Goal: Task Accomplishment & Management: Use online tool/utility

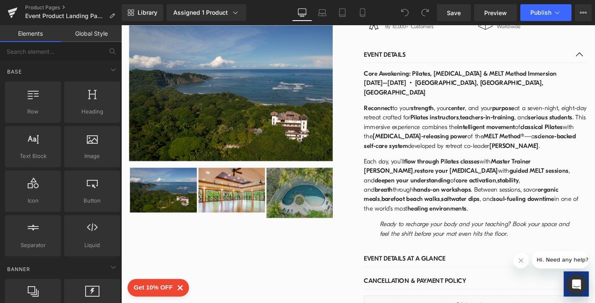
scroll to position [908, 0]
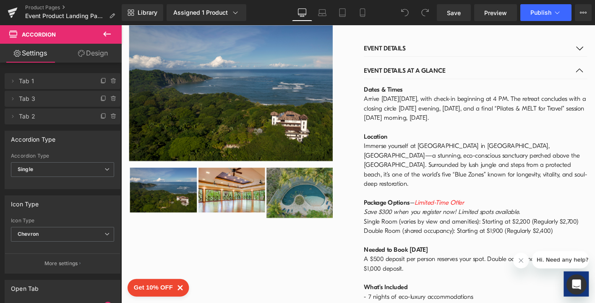
scroll to position [922, 0]
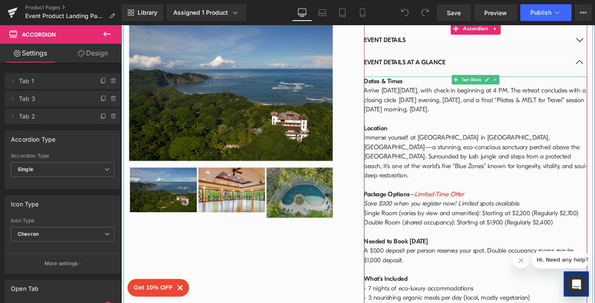
click at [494, 143] on td "Dates & Times Arrive [DATE][DATE], with check-in beginning at 4 PM. The retreat…" at bounding box center [501, 296] width 239 height 433
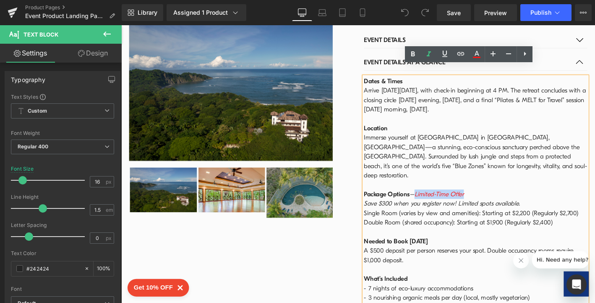
drag, startPoint x: 495, startPoint y: 142, endPoint x: 439, endPoint y: 142, distance: 56.7
click at [439, 142] on td "Dates & Times Arrive [DATE][DATE], with check-in beginning at 4 PM. The retreat…" at bounding box center [501, 296] width 239 height 433
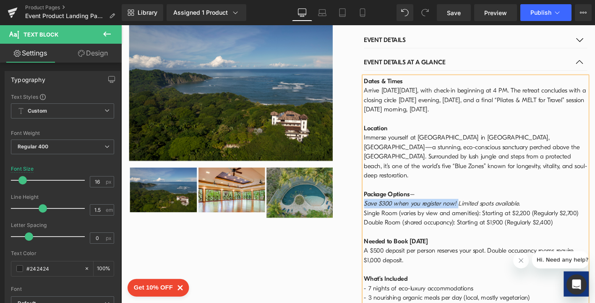
drag, startPoint x: 480, startPoint y: 154, endPoint x: 379, endPoint y: 155, distance: 100.7
click at [382, 212] on span "Save $300 when you register now! Limited spots available." at bounding box center [465, 216] width 167 height 8
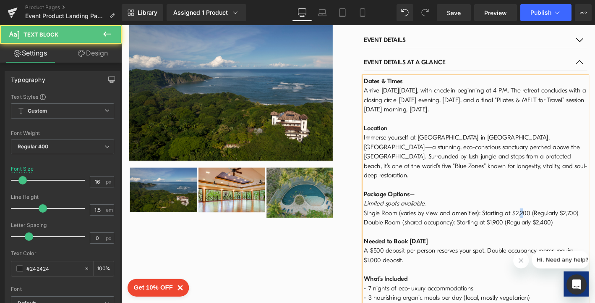
click at [545, 163] on td "Dates & Times Arrive [DATE][DATE], with check-in beginning at 4 PM. The retreat…" at bounding box center [501, 296] width 239 height 433
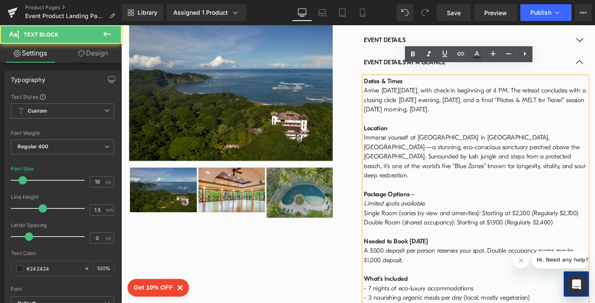
click at [595, 176] on td "Dates & Times Arrive [DATE][DATE], with check-in beginning at 4 PM. The retreat…" at bounding box center [501, 296] width 239 height 433
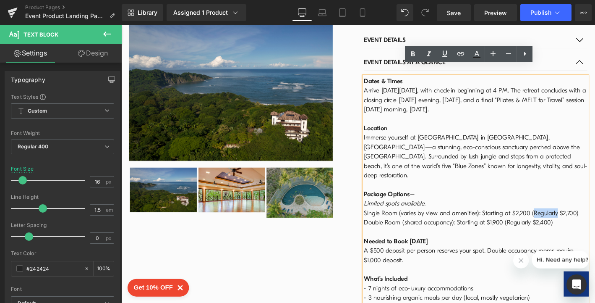
drag, startPoint x: 559, startPoint y: 163, endPoint x: 584, endPoint y: 167, distance: 25.1
click at [584, 167] on td "Dates & Times Arrive [DATE][DATE], with check-in beginning at 4 PM. The retreat…" at bounding box center [501, 296] width 239 height 433
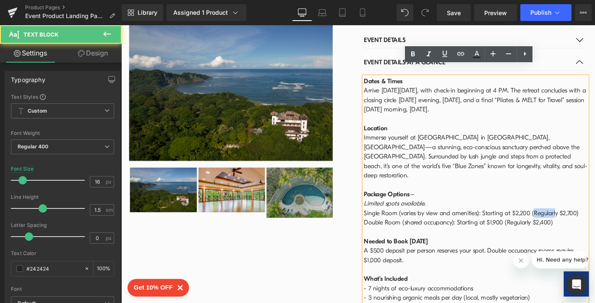
click at [584, 167] on td "Dates & Times Arrive [DATE][DATE], with check-in beginning at 4 PM. The retreat…" at bounding box center [501, 296] width 239 height 433
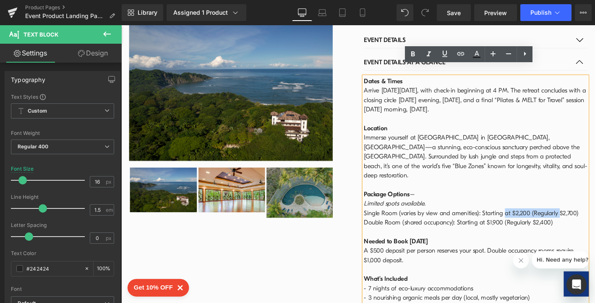
drag, startPoint x: 588, startPoint y: 165, endPoint x: 529, endPoint y: 163, distance: 58.8
click at [529, 163] on td "Dates & Times Arrive [DATE][DATE], with check-in beginning at 4 PM. The retreat…" at bounding box center [501, 296] width 239 height 433
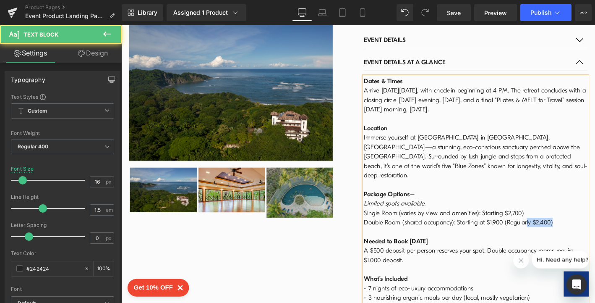
drag, startPoint x: 566, startPoint y: 168, endPoint x: 584, endPoint y: 173, distance: 19.1
click at [584, 173] on td "Dates & Times Arrive [DATE][DATE], with check-in beginning at 4 PM. The retreat…" at bounding box center [501, 296] width 239 height 433
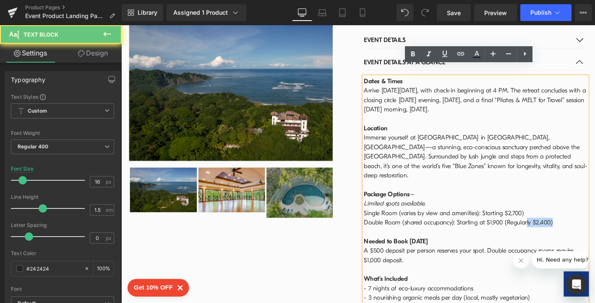
click at [584, 173] on td "Dates & Times Arrive [DATE][DATE], with check-in beginning at 4 PM. The retreat…" at bounding box center [501, 296] width 239 height 433
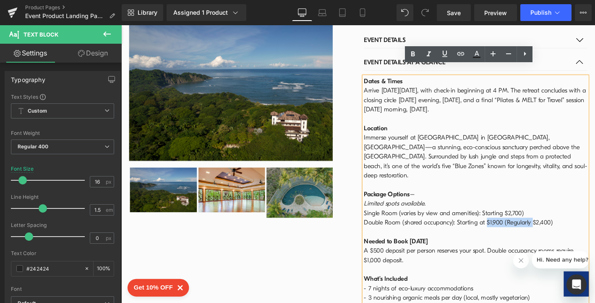
drag, startPoint x: 560, startPoint y: 174, endPoint x: 512, endPoint y: 174, distance: 48.3
click at [512, 174] on td "Dates & Times Arrive [DATE][DATE], with check-in beginning at 4 PM. The retreat…" at bounding box center [501, 296] width 239 height 433
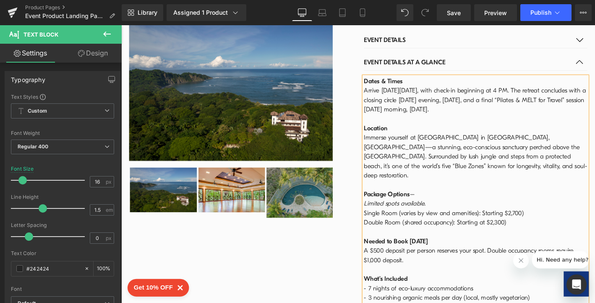
click at [539, 173] on td "Dates & Times Arrive [DATE][DATE], with check-in beginning at 4 PM. The retreat…" at bounding box center [501, 296] width 239 height 433
click at [556, 166] on td "Dates & Times Arrive [DATE][DATE], with check-in beginning at 4 PM. The retreat…" at bounding box center [501, 296] width 239 height 433
click at [451, 8] on span "Save" at bounding box center [454, 12] width 14 height 9
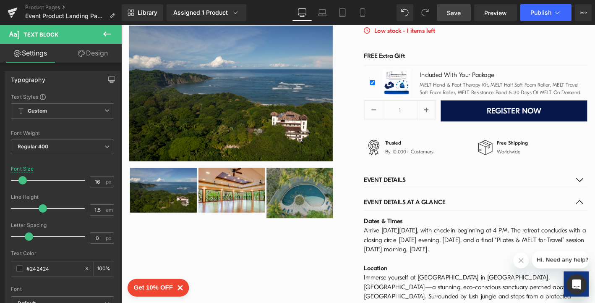
scroll to position [775, 0]
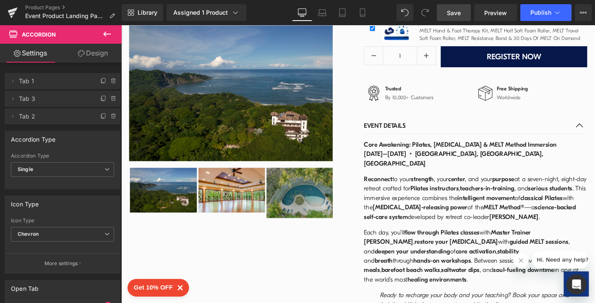
scroll to position [827, 0]
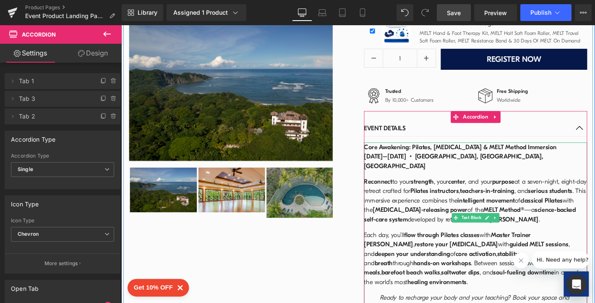
click at [474, 266] on strong "deepen your understanding" at bounding box center [433, 270] width 81 height 8
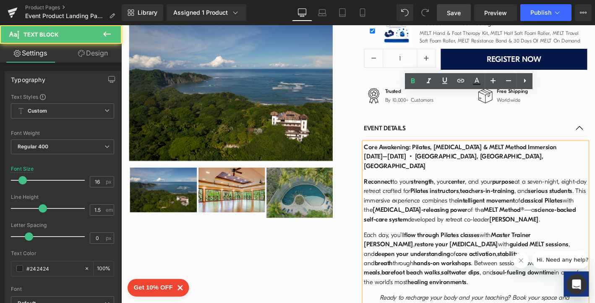
click at [525, 246] on strong "Master Trainer [PERSON_NAME]" at bounding box center [471, 255] width 179 height 18
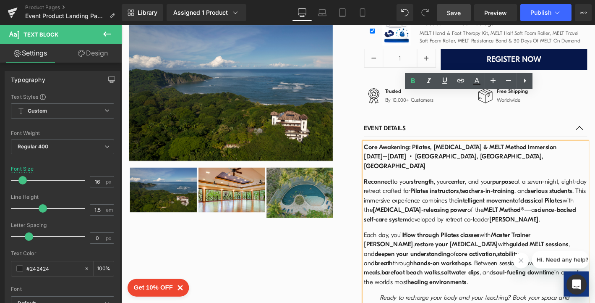
click at [560, 246] on strong "Master Trainer [PERSON_NAME]" at bounding box center [471, 255] width 179 height 18
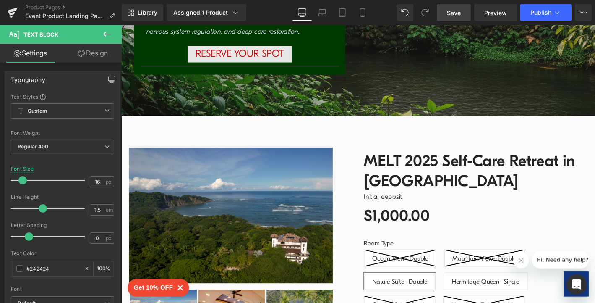
scroll to position [400, 0]
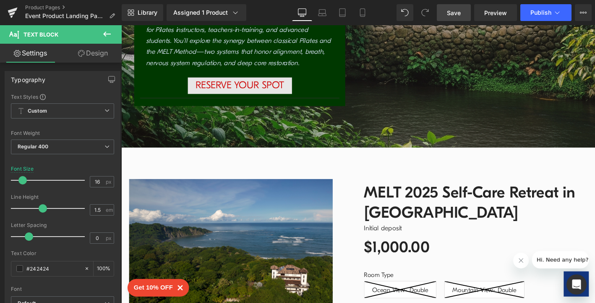
click at [454, 13] on span "Save" at bounding box center [454, 12] width 14 height 9
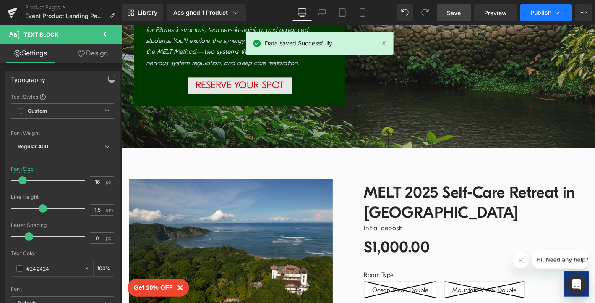
click at [539, 12] on span "Publish" at bounding box center [541, 12] width 21 height 7
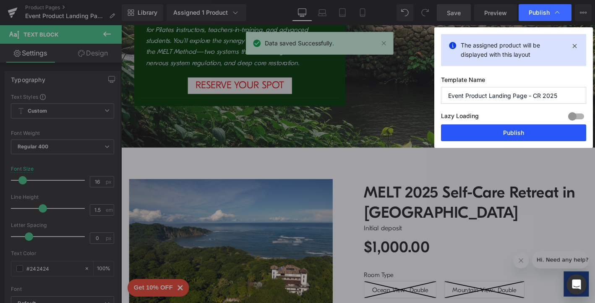
click at [507, 135] on button "Publish" at bounding box center [513, 132] width 145 height 17
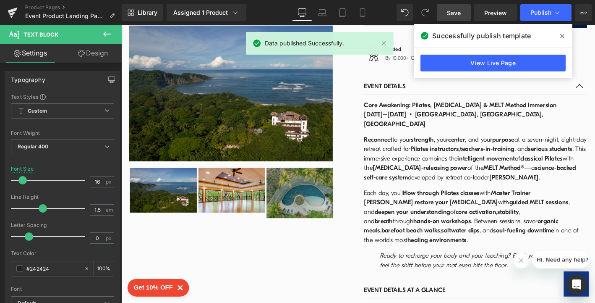
scroll to position [864, 0]
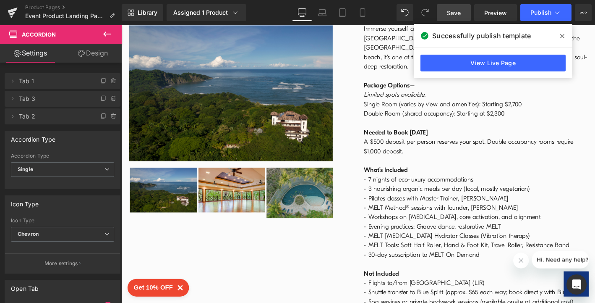
scroll to position [1035, 0]
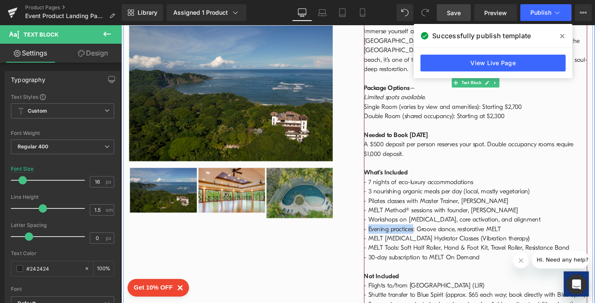
drag, startPoint x: 431, startPoint y: 181, endPoint x: 383, endPoint y: 180, distance: 48.7
click at [383, 180] on td "Dates & Times Arrive [DATE][DATE], with check-in beginning at 4 PM. The retreat…" at bounding box center [501, 182] width 239 height 433
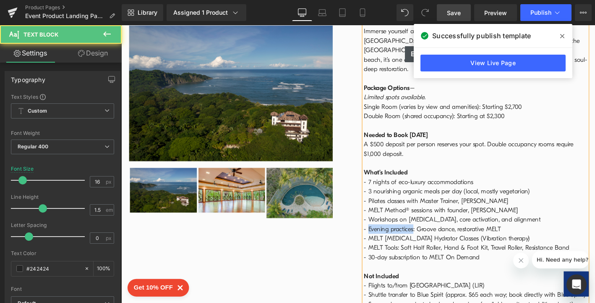
click at [386, 181] on td "Dates & Times Arrive [DATE][DATE], with check-in beginning at 4 PM. The retreat…" at bounding box center [501, 182] width 239 height 433
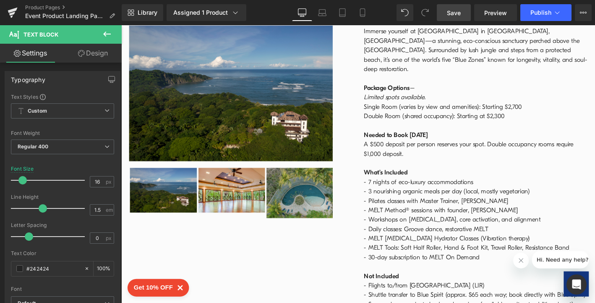
click at [461, 13] on span "Save" at bounding box center [454, 12] width 14 height 9
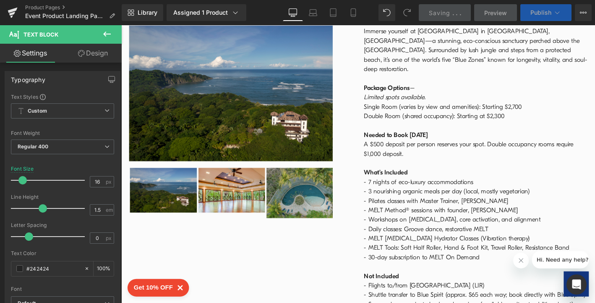
click at [538, 13] on span "Publish" at bounding box center [541, 12] width 21 height 7
click at [536, 15] on span "Publish" at bounding box center [541, 12] width 21 height 7
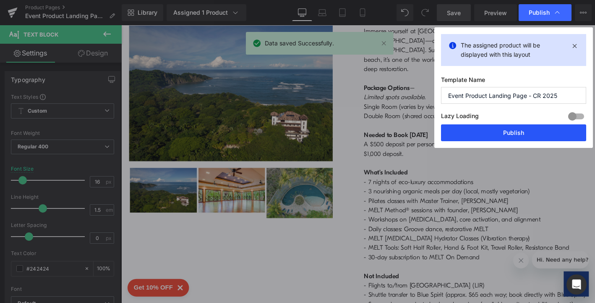
click at [511, 136] on button "Publish" at bounding box center [513, 132] width 145 height 17
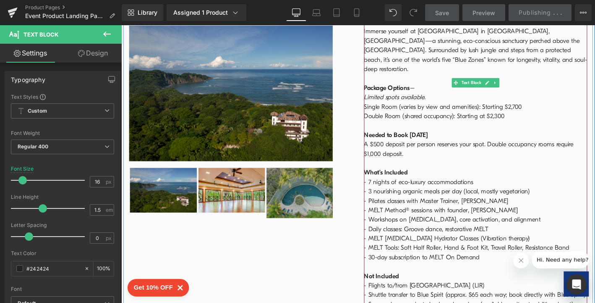
click at [593, 76] on td "Dates & Times Arrive [DATE][DATE], with check-in beginning at 4 PM. The retreat…" at bounding box center [501, 182] width 239 height 433
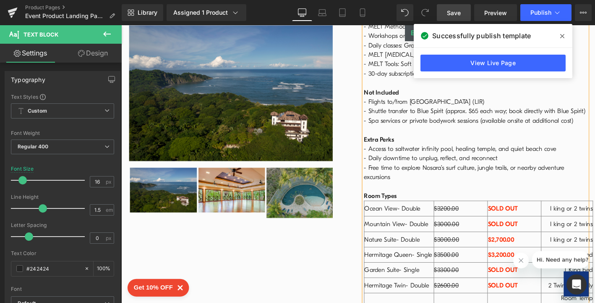
scroll to position [1229, 0]
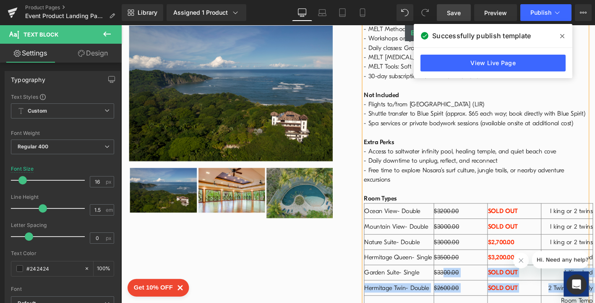
drag, startPoint x: 494, startPoint y: 271, endPoint x: 463, endPoint y: 228, distance: 53.2
click at [462, 227] on tbody "Ocean View- Double $3200.00 SOLD OUT I king or 2 twins Mountain View- Double $3…" at bounding box center [504, 280] width 245 height 129
click at [463, 286] on s "$3300.00" at bounding box center [470, 290] width 26 height 8
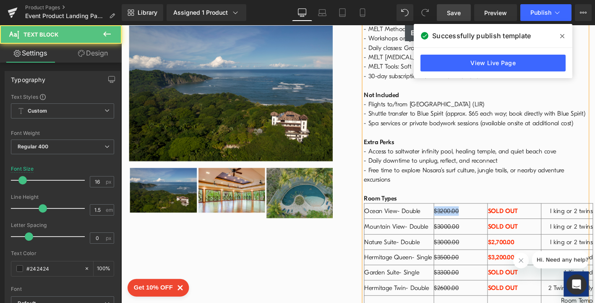
drag, startPoint x: 479, startPoint y: 163, endPoint x: 453, endPoint y: 162, distance: 26.1
click at [453, 216] on tr "Ocean View- Double $3200.00 SOLD OUT I king or 2 twins" at bounding box center [504, 224] width 245 height 16
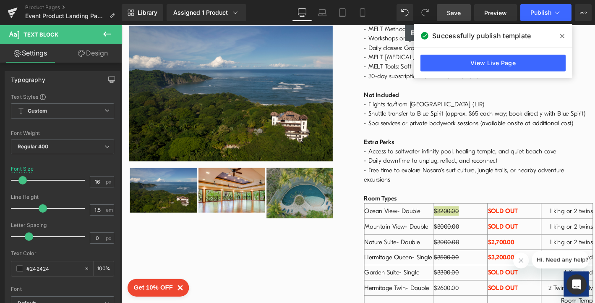
click at [561, 36] on icon at bounding box center [562, 36] width 4 height 7
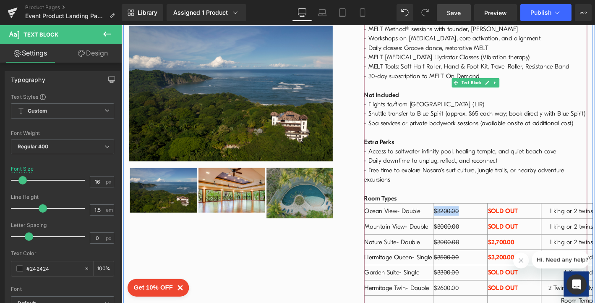
click at [462, 220] on s "$3200.00" at bounding box center [470, 224] width 26 height 8
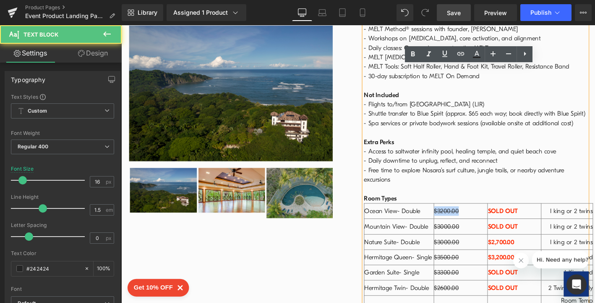
drag, startPoint x: 471, startPoint y: 165, endPoint x: 450, endPoint y: 165, distance: 20.1
click at [450, 216] on tr "Ocean View- Double $3200.00 SOLD OUT I king or 2 twins" at bounding box center [504, 224] width 245 height 16
drag, startPoint x: 484, startPoint y: 180, endPoint x: 450, endPoint y: 177, distance: 34.6
click at [450, 233] on tr "Mountain View- Double $3000.00 SOLD OUT I king or 2 twins" at bounding box center [504, 241] width 245 height 16
drag, startPoint x: 482, startPoint y: 162, endPoint x: 454, endPoint y: 162, distance: 28.1
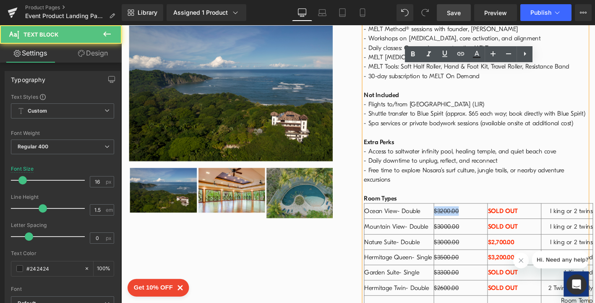
click at [456, 216] on td "$3200.00" at bounding box center [485, 224] width 58 height 16
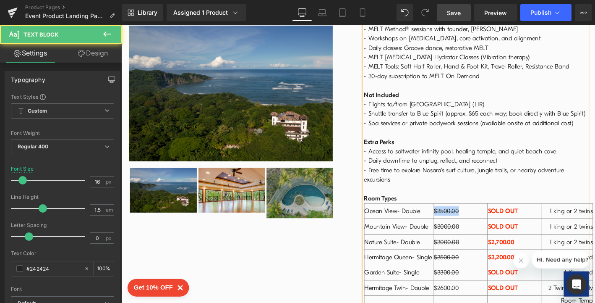
drag, startPoint x: 483, startPoint y: 164, endPoint x: 452, endPoint y: 164, distance: 31.1
click at [452, 216] on tr "Ocean View- Double $3500.00 SOLD OUT I king or 2 twins" at bounding box center [504, 224] width 245 height 16
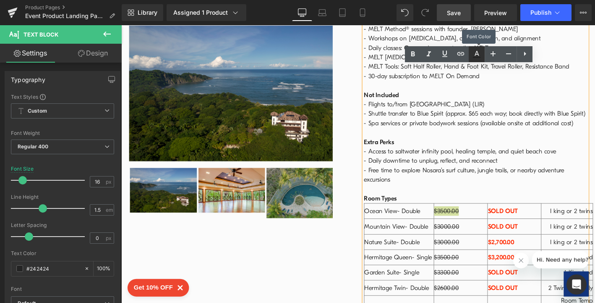
click at [474, 52] on icon at bounding box center [477, 54] width 10 height 10
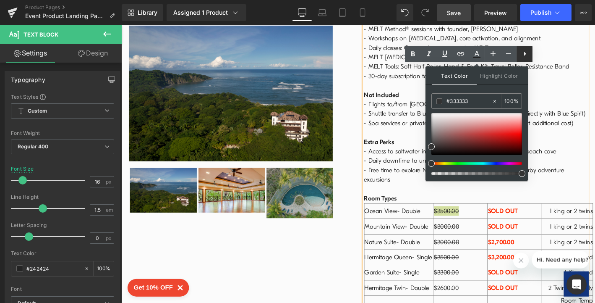
click at [526, 53] on icon at bounding box center [525, 54] width 10 height 10
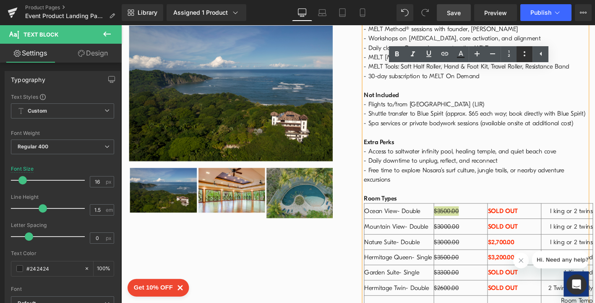
click at [522, 53] on icon at bounding box center [525, 54] width 10 height 10
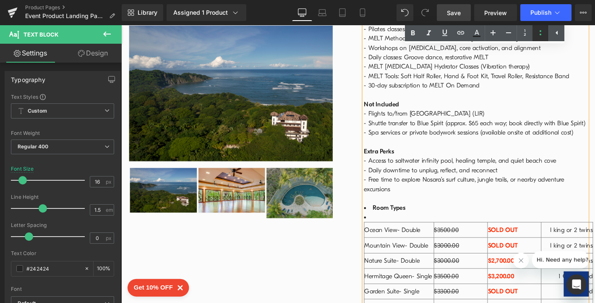
scroll to position [1350, 0]
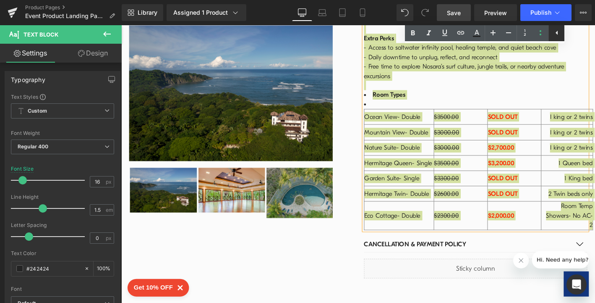
click at [557, 33] on icon at bounding box center [557, 33] width 2 height 4
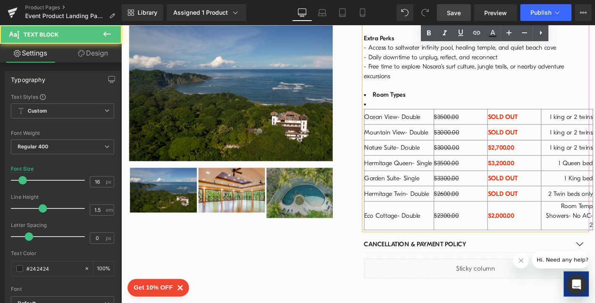
click at [490, 198] on td "$2600.00" at bounding box center [485, 206] width 58 height 16
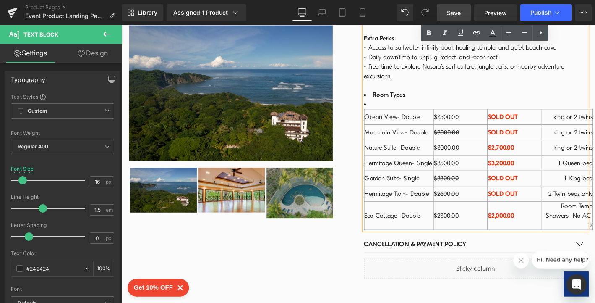
click at [487, 115] on td "$3500.00" at bounding box center [485, 123] width 58 height 16
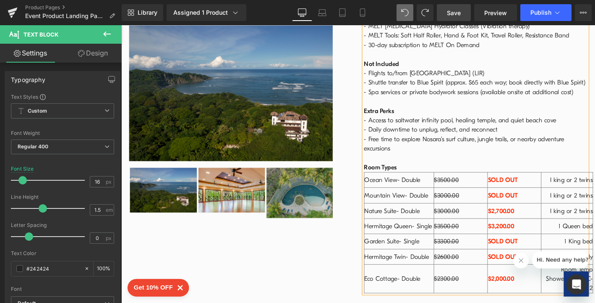
scroll to position [1254, 0]
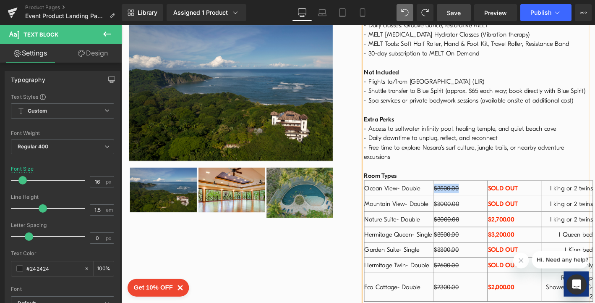
drag, startPoint x: 489, startPoint y: 136, endPoint x: 451, endPoint y: 138, distance: 38.2
click at [451, 192] on tr "Ocean View- Double $3500.00 SOLD OUT I king or 2 twins" at bounding box center [504, 200] width 245 height 16
click at [499, 192] on td "$3500.00" at bounding box center [485, 200] width 58 height 16
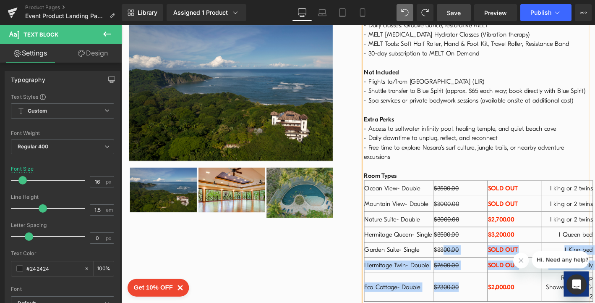
drag, startPoint x: 500, startPoint y: 245, endPoint x: 473, endPoint y: 212, distance: 42.6
click at [470, 205] on tbody "Ocean View- Double $3500.00 SOLD OUT I king or 2 twins Mountain View- Double $3…" at bounding box center [504, 256] width 245 height 129
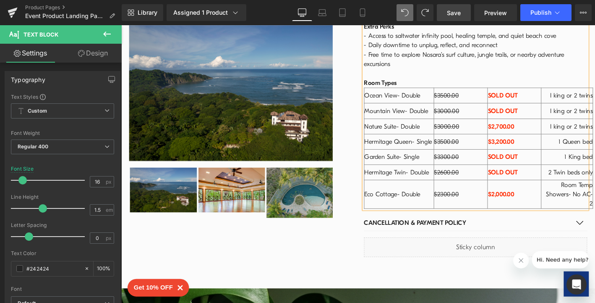
scroll to position [1362, 0]
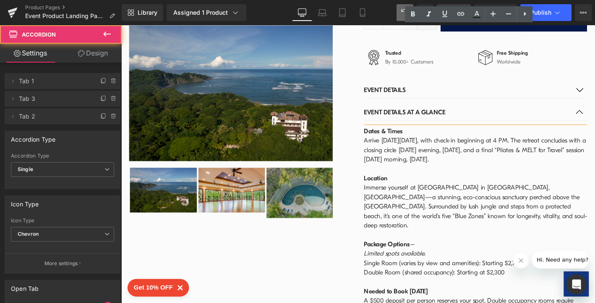
scroll to position [799, 0]
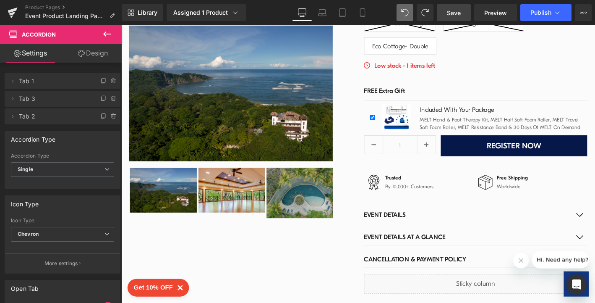
scroll to position [720, 0]
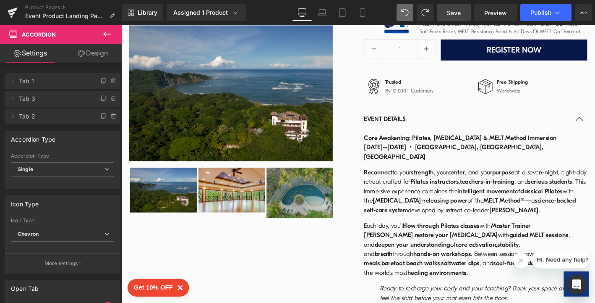
scroll to position [845, 0]
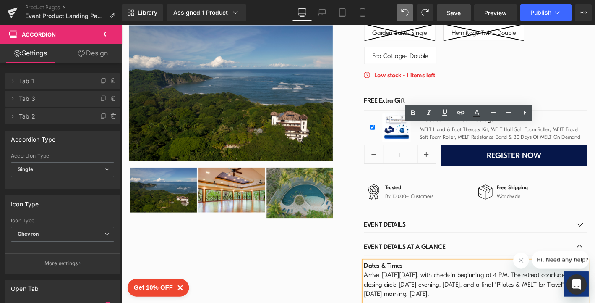
scroll to position [710, 0]
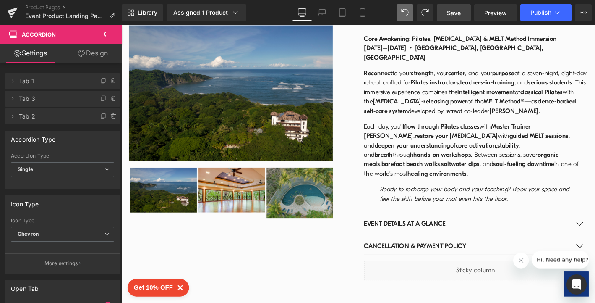
scroll to position [998, 0]
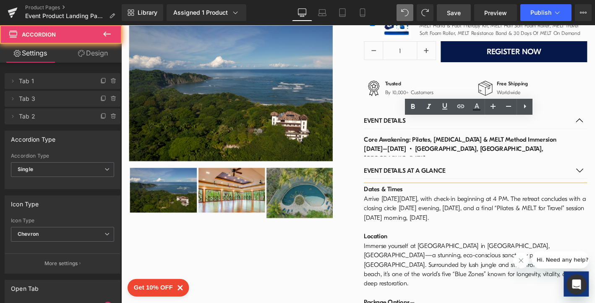
scroll to position [824, 0]
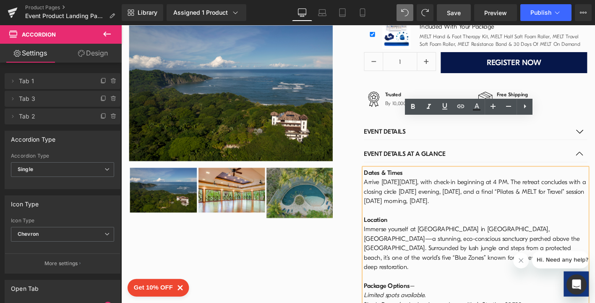
drag, startPoint x: 608, startPoint y: 112, endPoint x: 624, endPoint y: 97, distance: 21.4
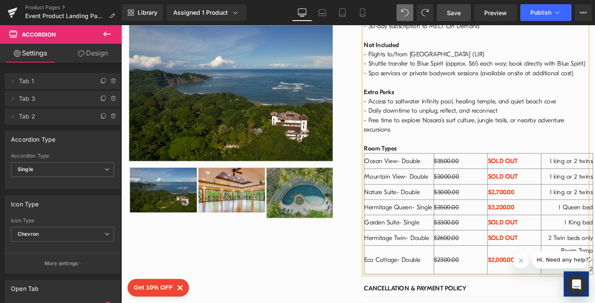
scroll to position [1231, 0]
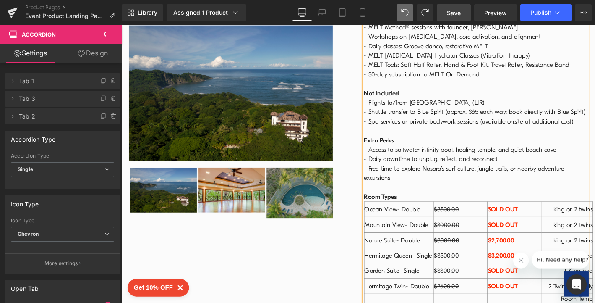
click at [531, 264] on td "$3,200.00" at bounding box center [542, 272] width 57 height 16
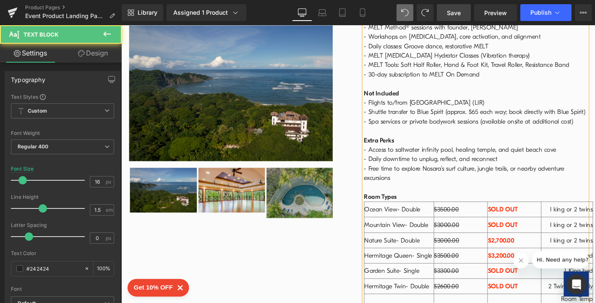
click at [562, 297] on td "SOLD OUT" at bounding box center [542, 305] width 57 height 16
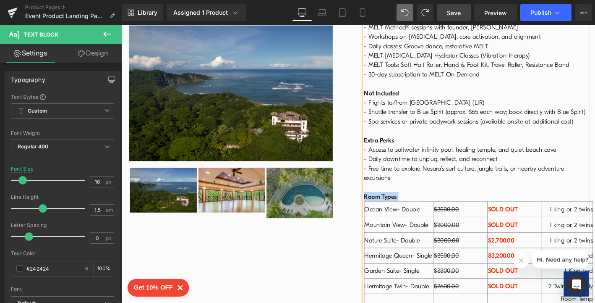
click at [382, 149] on div "Dates & Times Arrive [DATE][DATE], with check-in beginning at 4 PM. The retreat…" at bounding box center [501, 57] width 239 height 573
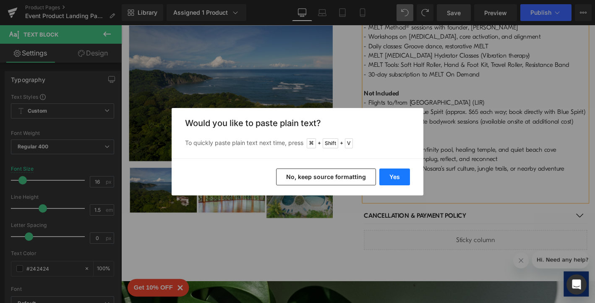
click at [396, 177] on button "Yes" at bounding box center [394, 176] width 31 height 17
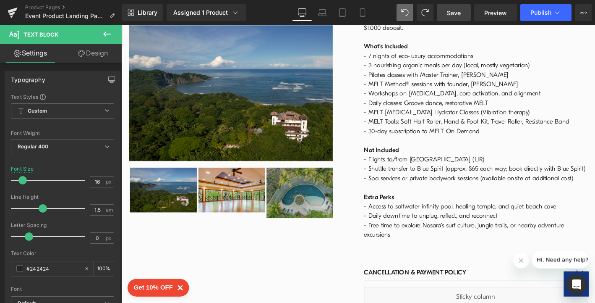
scroll to position [1162, 0]
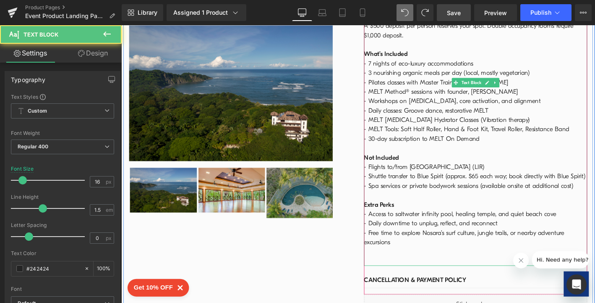
click at [421, 214] on div "Dates & Times Arrive [DATE][DATE], with check-in beginning at 4 PM. The retreat…" at bounding box center [501, 61] width 239 height 443
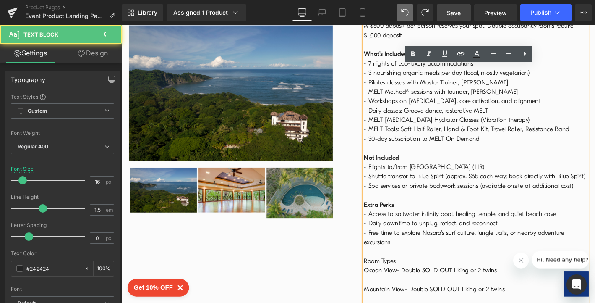
click at [545, 218] on div "Dates & Times Arrive [DATE][DATE], with check-in beginning at 4 PM. The retreat…" at bounding box center [501, 61] width 239 height 443
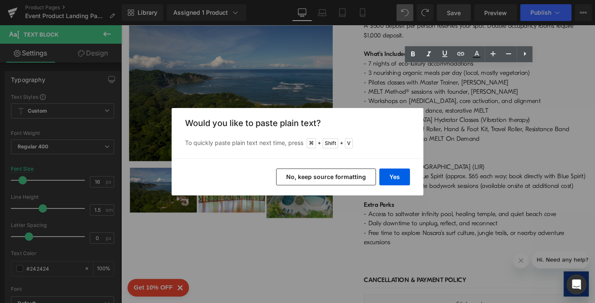
click at [325, 177] on button "No, keep source formatting" at bounding box center [326, 176] width 100 height 17
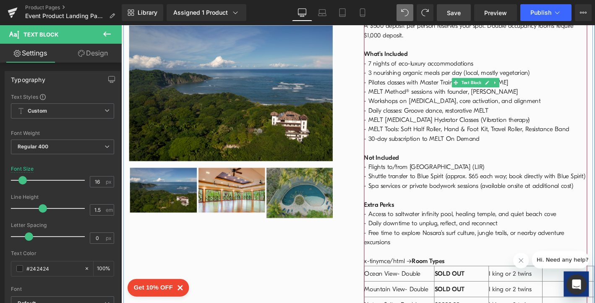
click at [579, 196] on td "Dates & Times Arrive [DATE][DATE], with check-in beginning at 4 PM. The retreat…" at bounding box center [501, 56] width 239 height 433
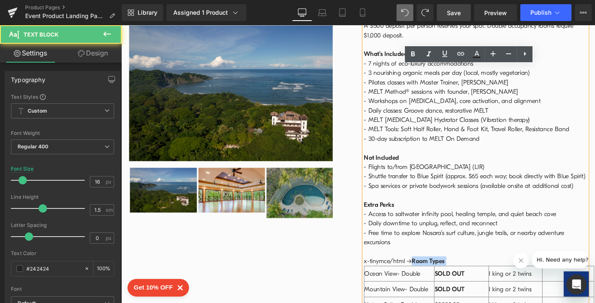
drag, startPoint x: 429, startPoint y: 215, endPoint x: 378, endPoint y: 214, distance: 50.8
click at [382, 214] on div "Dates & Times Arrive [DATE][DATE], with check-in beginning at 4 PM. The retreat…" at bounding box center [501, 127] width 239 height 574
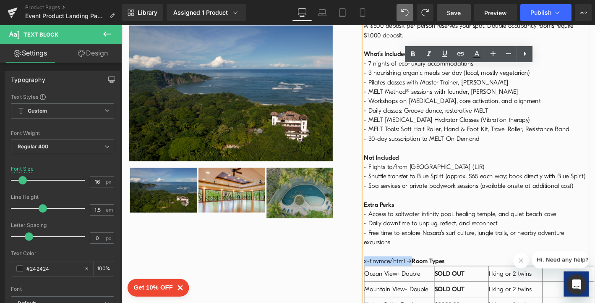
drag, startPoint x: 429, startPoint y: 214, endPoint x: 379, endPoint y: 211, distance: 50.5
click at [382, 211] on div "Dates & Times Arrive [DATE][DATE], with check-in beginning at 4 PM. The retreat…" at bounding box center [501, 127] width 239 height 574
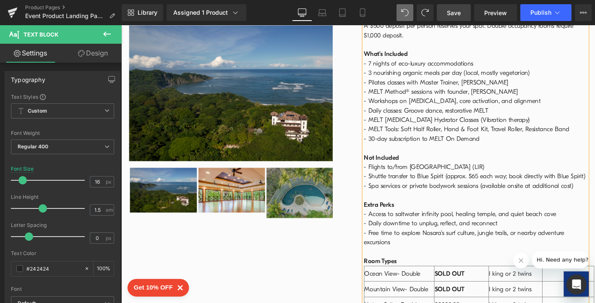
click at [449, 13] on span "Save" at bounding box center [454, 12] width 14 height 9
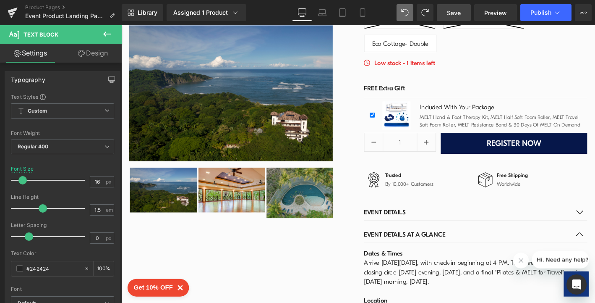
scroll to position [752, 0]
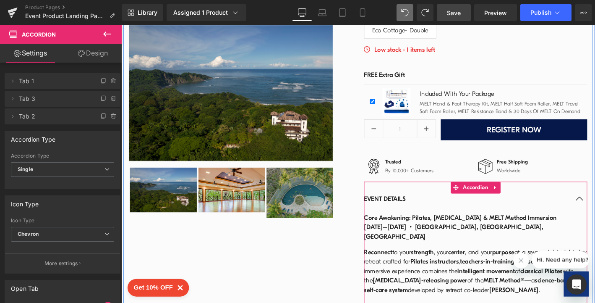
click at [400, 203] on div "EVENT Details Text Block" at bounding box center [501, 211] width 239 height 17
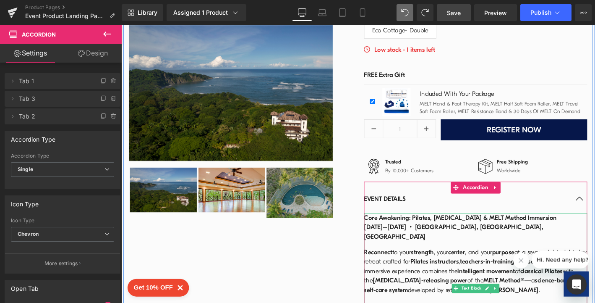
click at [382, 227] on b "Core Awakening: Pilates, [MEDICAL_DATA] & MELT Method Immersion" at bounding box center [485, 231] width 207 height 8
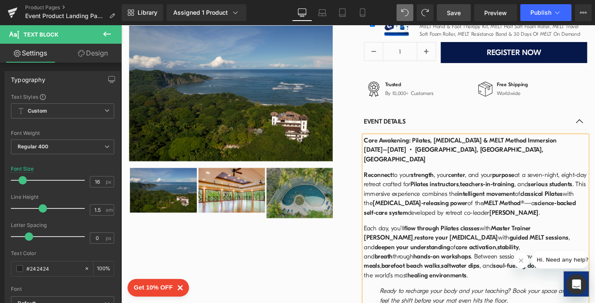
scroll to position [819, 0]
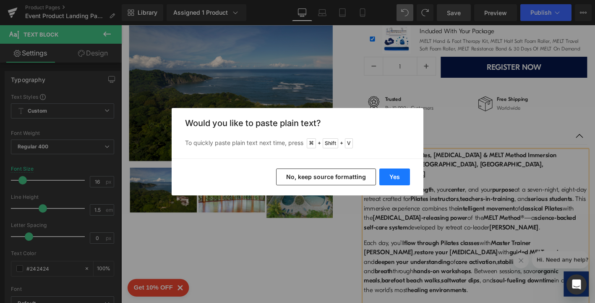
click at [397, 178] on button "Yes" at bounding box center [394, 176] width 31 height 17
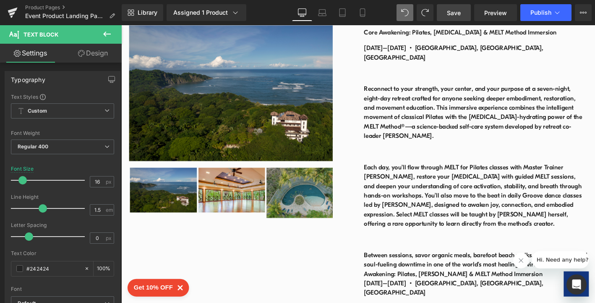
scroll to position [852, 0]
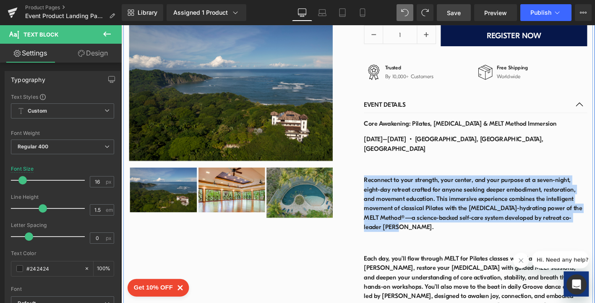
drag, startPoint x: 413, startPoint y: 178, endPoint x: 375, endPoint y: 128, distance: 62.0
click at [375, 128] on div "MELT 2025 Self-Care Retreat in [GEOGRAPHIC_DATA] (P) Title Initial deposit Text…" at bounding box center [501, 192] width 252 height 911
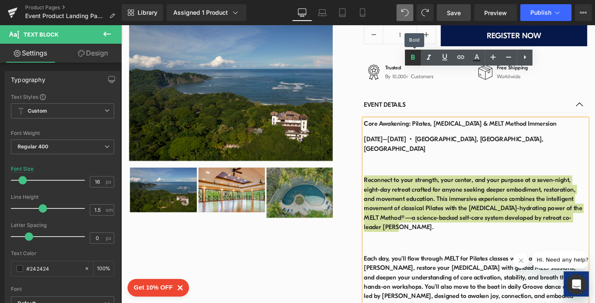
click at [414, 60] on icon at bounding box center [413, 57] width 10 height 10
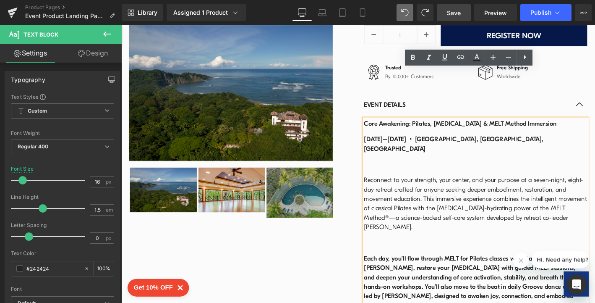
click at [397, 169] on p at bounding box center [501, 174] width 239 height 10
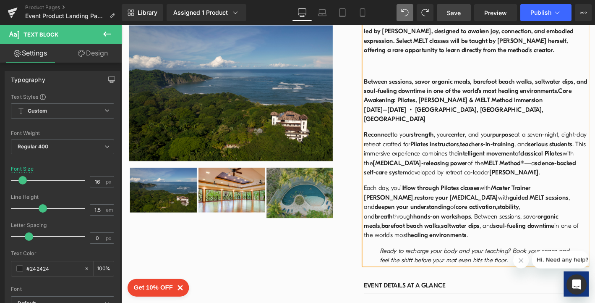
scroll to position [1208, 0]
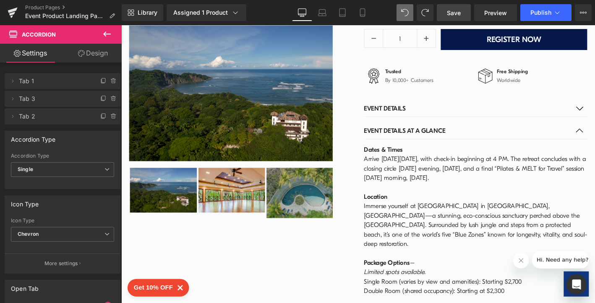
scroll to position [758, 0]
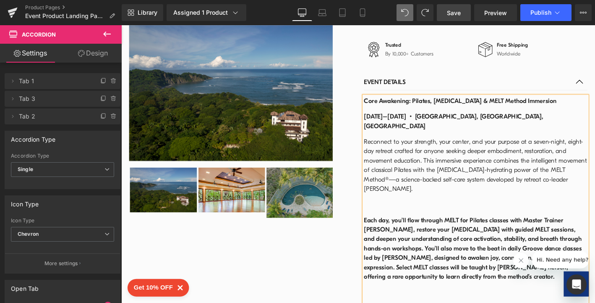
scroll to position [912, 0]
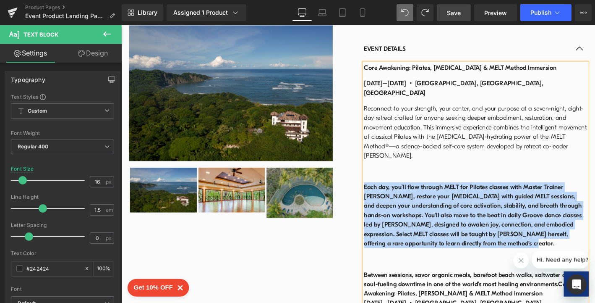
drag, startPoint x: 558, startPoint y: 184, endPoint x: 371, endPoint y: 127, distance: 195.3
click at [371, 127] on div "Sale Off (P) Image ‹" at bounding box center [375, 119] width 504 height 911
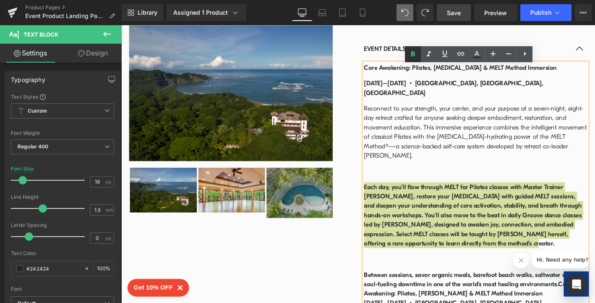
click at [415, 53] on icon at bounding box center [413, 54] width 10 height 10
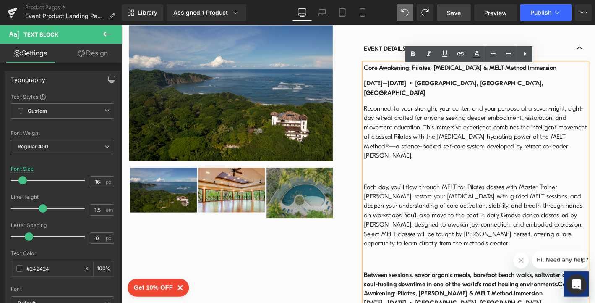
click at [427, 176] on p at bounding box center [501, 181] width 239 height 10
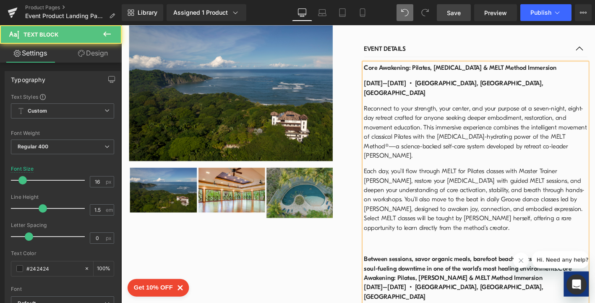
click at [595, 270] on p "Between sessions, savor organic meals, barefoot beach walks, saltwater dips, an…" at bounding box center [501, 295] width 239 height 50
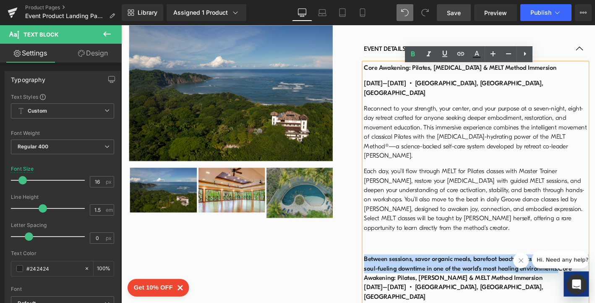
drag, startPoint x: 599, startPoint y: 212, endPoint x: 379, endPoint y: 202, distance: 221.0
click at [382, 272] on b "Between sessions, savor organic meals, barefoot beach walks, saltwater dips, an…" at bounding box center [501, 286] width 239 height 28
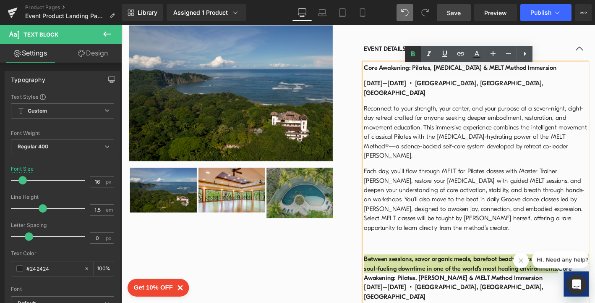
click at [415, 58] on icon at bounding box center [413, 54] width 10 height 10
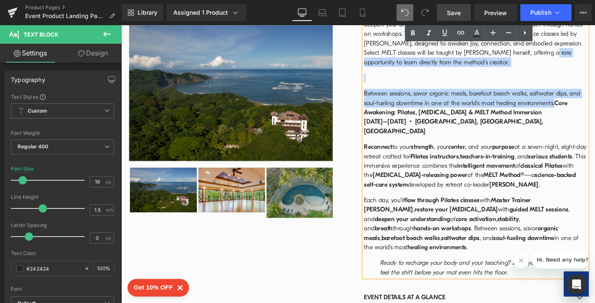
scroll to position [1046, 0]
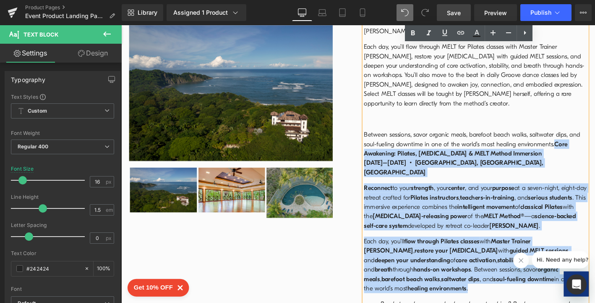
drag, startPoint x: 583, startPoint y: 213, endPoint x: 615, endPoint y: 219, distance: 32.4
click at [595, 220] on div "Core Awakening: Pilates, [MEDICAL_DATA] & MELT Method Immersion [DATE]–[DATE] •…" at bounding box center [501, 135] width 239 height 406
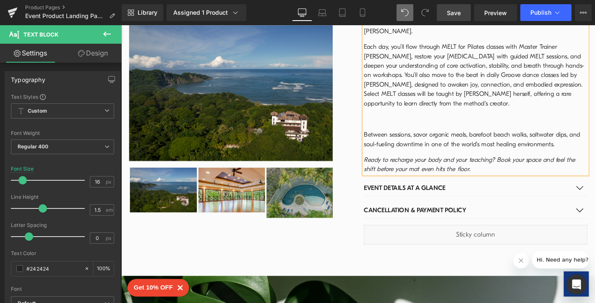
click at [446, 120] on p at bounding box center [501, 125] width 239 height 10
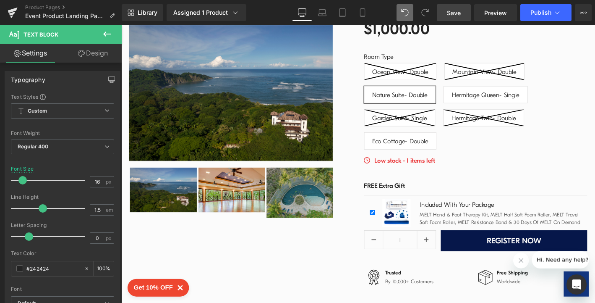
scroll to position [599, 0]
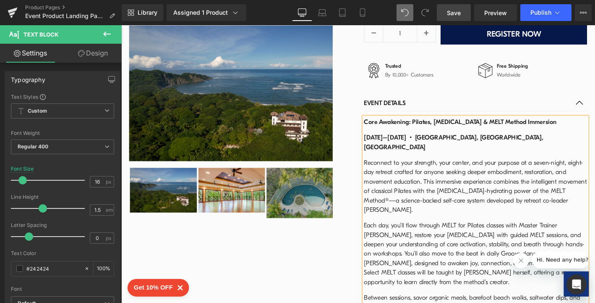
scroll to position [820, 0]
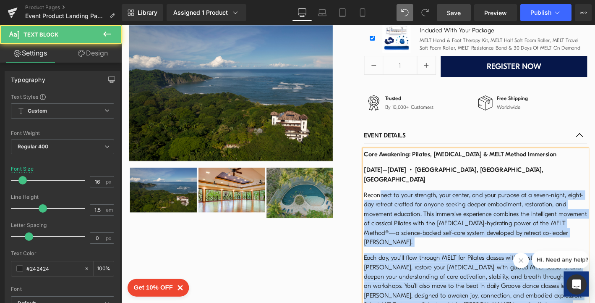
drag, startPoint x: 377, startPoint y: 144, endPoint x: 394, endPoint y: 146, distance: 17.3
click at [394, 158] on div "Core Awakening: Pilates, [MEDICAL_DATA] & MELT Method Immersion [DATE]–[DATE] •…" at bounding box center [501, 275] width 239 height 235
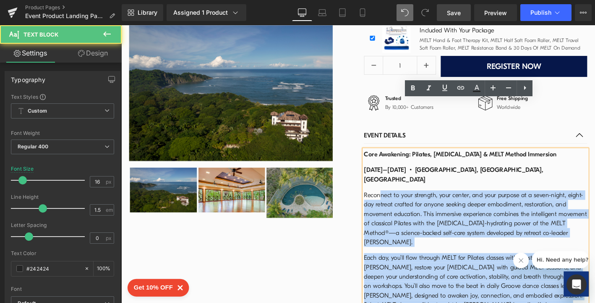
click at [394, 202] on p "Reconnect to your strength, your center, and your purpose at a seven-night, eig…" at bounding box center [501, 232] width 239 height 60
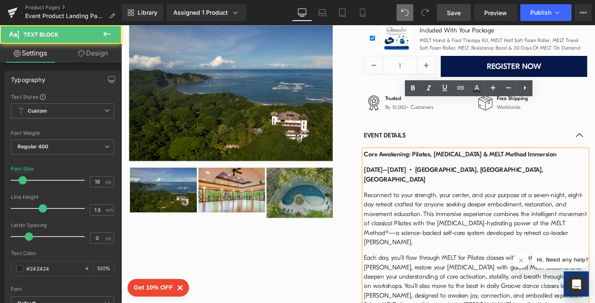
click at [382, 158] on div "Core Awakening: Pilates, [MEDICAL_DATA] & MELT Method Immersion [DATE]–[DATE] •…" at bounding box center [501, 275] width 239 height 235
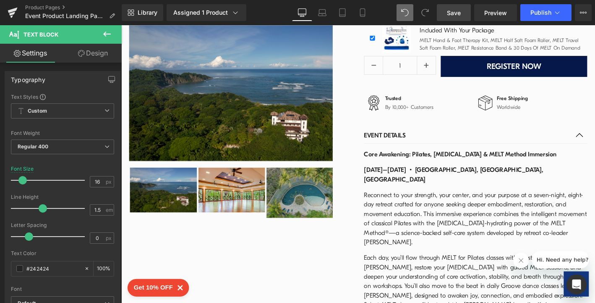
click at [452, 13] on span "Save" at bounding box center [454, 12] width 14 height 9
click at [538, 15] on span "Publish" at bounding box center [541, 12] width 21 height 7
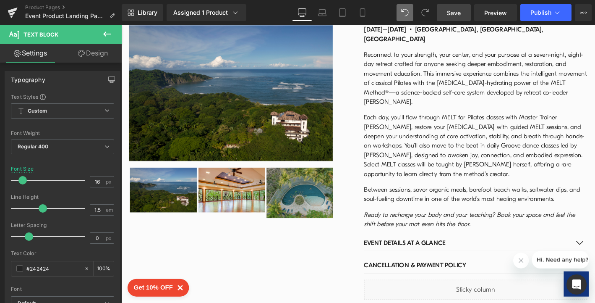
scroll to position [941, 0]
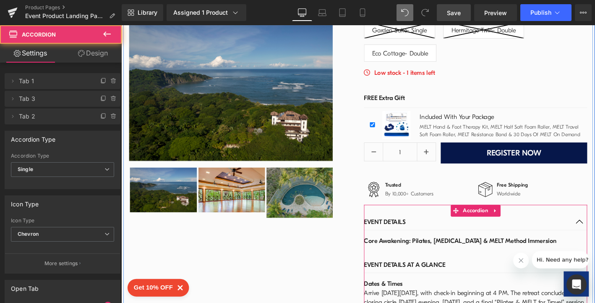
scroll to position [720, 0]
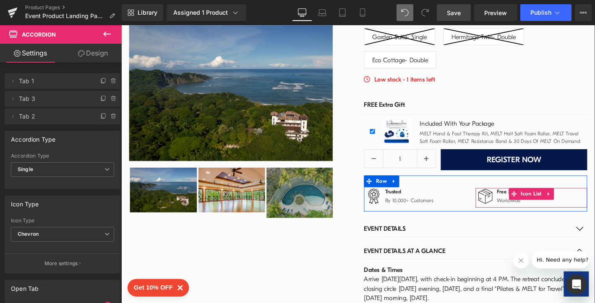
click at [592, 199] on div "Image Free Shipping Text Block Worldwide Text Block" at bounding box center [561, 209] width 120 height 21
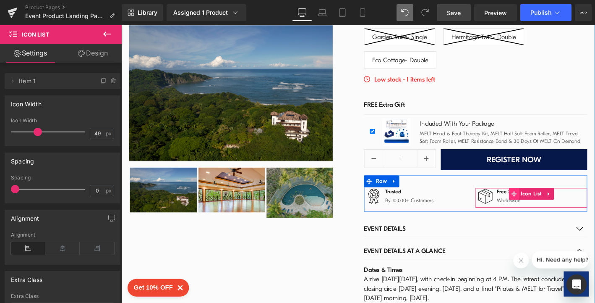
drag, startPoint x: 554, startPoint y: 161, endPoint x: 536, endPoint y: 157, distance: 18.4
click at [536, 199] on div "Image Free Shipping Text Block Worldwide Text Block Icon List" at bounding box center [561, 209] width 120 height 21
click at [526, 207] on span "Text Block" at bounding box center [534, 212] width 25 height 10
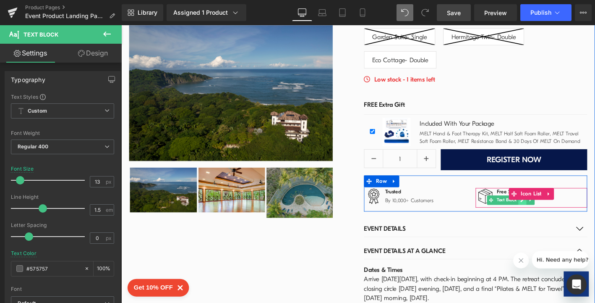
click at [550, 210] on icon at bounding box center [551, 212] width 5 height 5
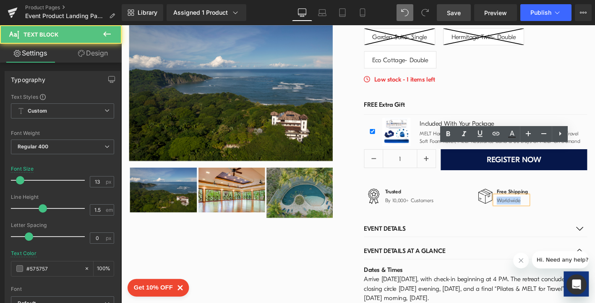
drag, startPoint x: 549, startPoint y: 159, endPoint x: 521, endPoint y: 159, distance: 27.3
click at [524, 209] on p "Worldwide" at bounding box center [541, 213] width 34 height 8
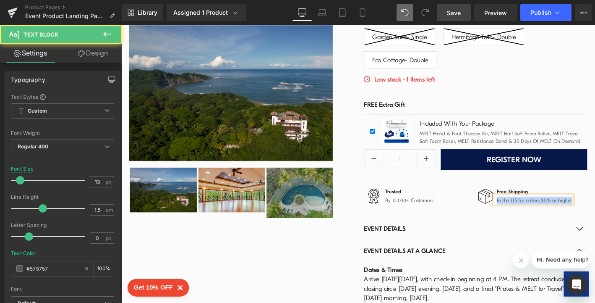
drag, startPoint x: 519, startPoint y: 159, endPoint x: 600, endPoint y: 164, distance: 81.1
click at [595, 208] on div "In the US for orders $125 or higher" at bounding box center [563, 212] width 83 height 9
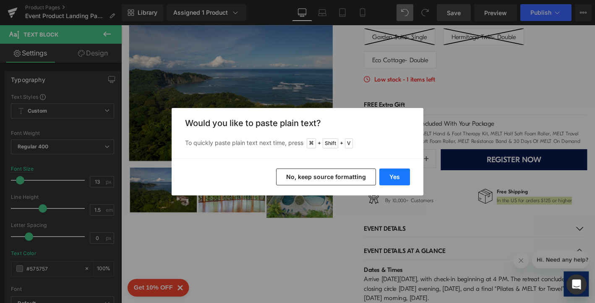
click at [392, 179] on button "Yes" at bounding box center [394, 176] width 31 height 17
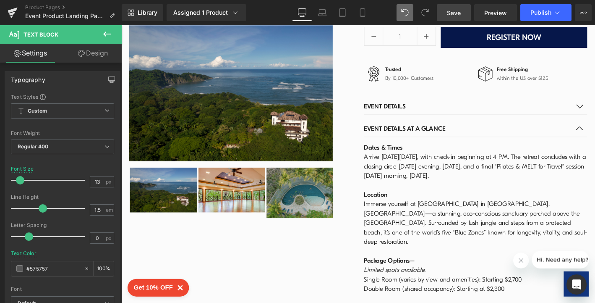
scroll to position [848, 0]
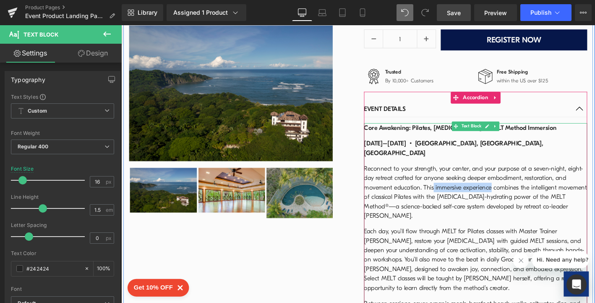
drag, startPoint x: 454, startPoint y: 136, endPoint x: 516, endPoint y: 135, distance: 62.6
click at [516, 174] on p "Reconnect to your strength, your center, and your purpose at a seven-night, eig…" at bounding box center [501, 204] width 239 height 60
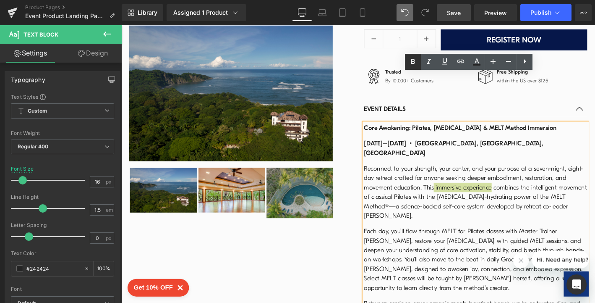
click at [412, 61] on icon at bounding box center [413, 61] width 4 height 5
drag, startPoint x: 576, startPoint y: 146, endPoint x: 405, endPoint y: 156, distance: 171.6
click at [405, 174] on p "Reconnect to your strength, your center, and your purpose at a seven-night, eig…" at bounding box center [501, 204] width 239 height 60
click at [411, 60] on icon at bounding box center [413, 62] width 10 height 10
drag, startPoint x: 460, startPoint y: 147, endPoint x: 442, endPoint y: 147, distance: 18.1
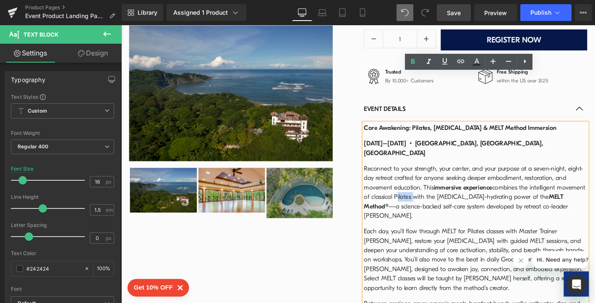
click at [442, 174] on p "Reconnect to your strength, your center, and your purpose at a seven-night, eig…" at bounding box center [501, 204] width 239 height 60
click at [415, 60] on icon at bounding box center [413, 62] width 10 height 10
drag, startPoint x: 462, startPoint y: 184, endPoint x: 529, endPoint y: 184, distance: 66.7
click at [529, 241] on p "Each day, you’ll flow through MELT for Pilates classes with Master Trainer [PER…" at bounding box center [501, 276] width 239 height 71
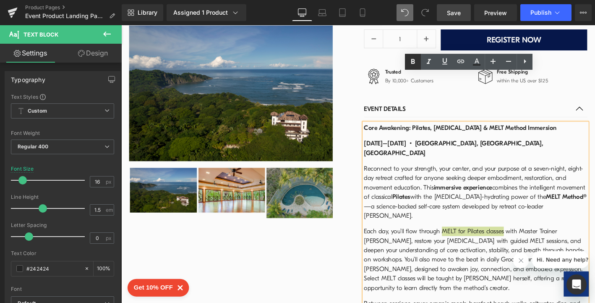
click at [413, 64] on icon at bounding box center [413, 62] width 10 height 10
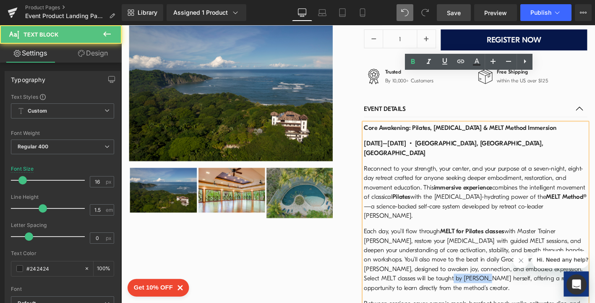
drag, startPoint x: 502, startPoint y: 232, endPoint x: 467, endPoint y: 233, distance: 35.3
click at [467, 241] on p "Each day, you’ll flow through MELT for Pilates classes with Master Trainer [PER…" at bounding box center [501, 276] width 239 height 71
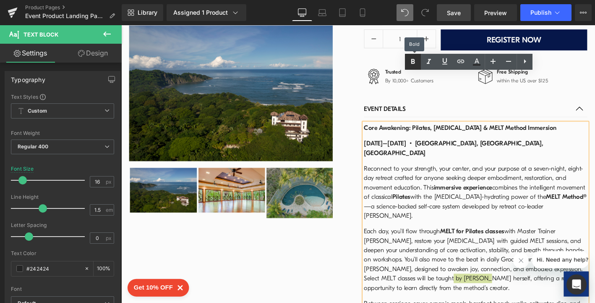
click at [411, 60] on icon at bounding box center [413, 62] width 10 height 10
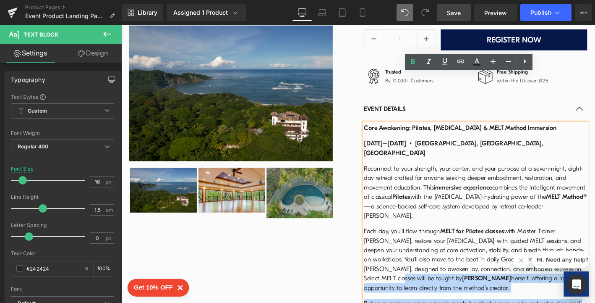
drag, startPoint x: 416, startPoint y: 234, endPoint x: 378, endPoint y: 233, distance: 38.6
click at [382, 233] on div "Core Awakening: Pilates, [MEDICAL_DATA] & MELT Method Immersion [DATE]–[DATE] •…" at bounding box center [501, 247] width 239 height 235
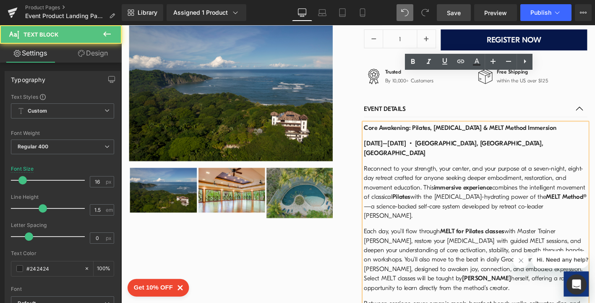
click at [382, 233] on div "Core Awakening: Pilates, [MEDICAL_DATA] & MELT Method Immersion [DATE]–[DATE] •…" at bounding box center [501, 247] width 239 height 235
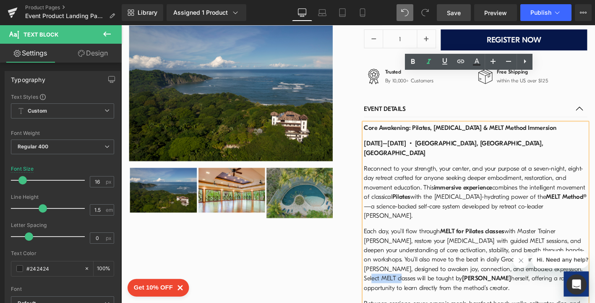
drag, startPoint x: 414, startPoint y: 234, endPoint x: 379, endPoint y: 233, distance: 35.3
click at [382, 241] on p "Each day, you’ll flow through MELT for Pilates classes with Master Trainer [PER…" at bounding box center [501, 276] width 239 height 71
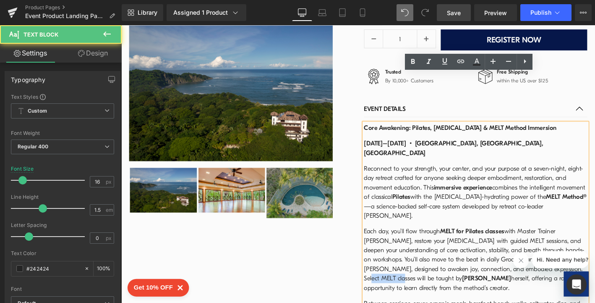
drag, startPoint x: 411, startPoint y: 234, endPoint x: 379, endPoint y: 233, distance: 31.9
click at [382, 241] on p "Each day, you’ll flow through MELT for Pilates classes with Master Trainer [PER…" at bounding box center [501, 276] width 239 height 71
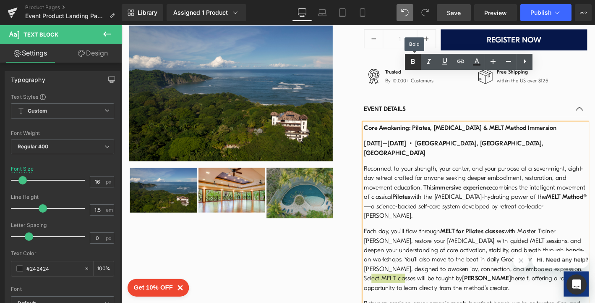
click at [409, 65] on icon at bounding box center [413, 62] width 10 height 10
drag, startPoint x: 516, startPoint y: 212, endPoint x: 409, endPoint y: 222, distance: 107.1
click at [409, 241] on p "Each day, you’ll flow through MELT for Pilates classes with Master Trainer [PER…" at bounding box center [501, 276] width 239 height 71
click at [415, 62] on icon at bounding box center [413, 61] width 4 height 5
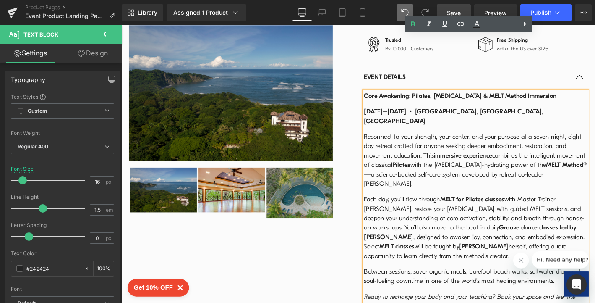
scroll to position [880, 0]
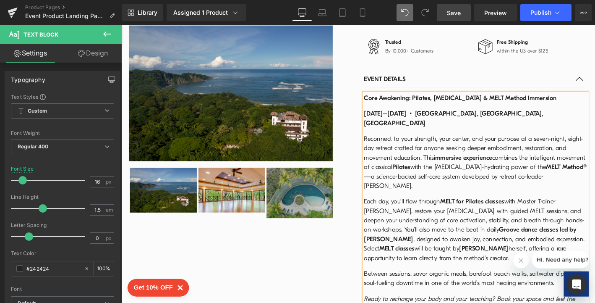
click at [452, 8] on span "Save" at bounding box center [454, 12] width 14 height 9
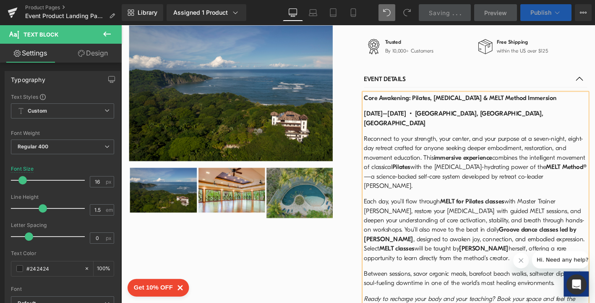
click at [537, 13] on span "Publish" at bounding box center [541, 12] width 21 height 7
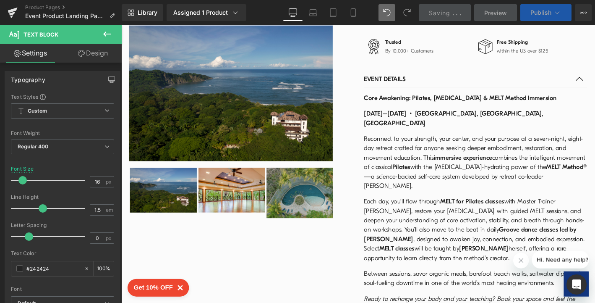
click at [538, 8] on button "Publish" at bounding box center [545, 12] width 51 height 17
click at [535, 16] on button "Publish" at bounding box center [545, 12] width 51 height 17
click at [533, 15] on span "Publish" at bounding box center [541, 12] width 21 height 7
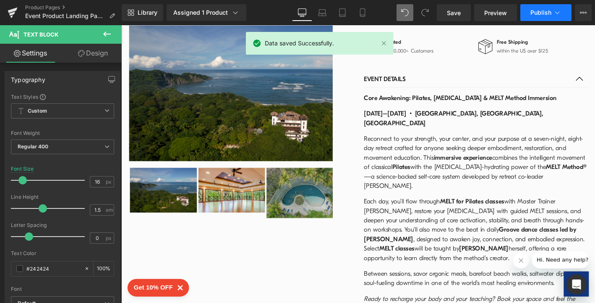
click at [533, 15] on span "Publish" at bounding box center [541, 12] width 21 height 7
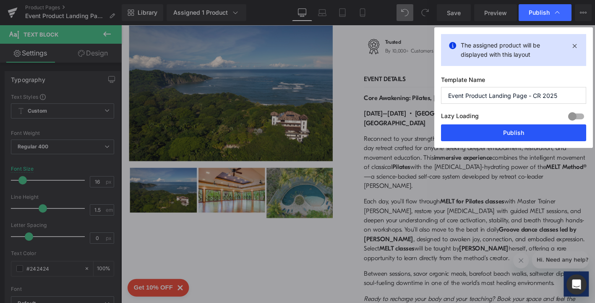
click at [514, 133] on button "Publish" at bounding box center [513, 132] width 145 height 17
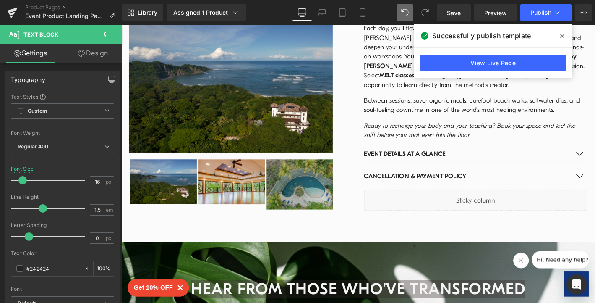
scroll to position [1025, 0]
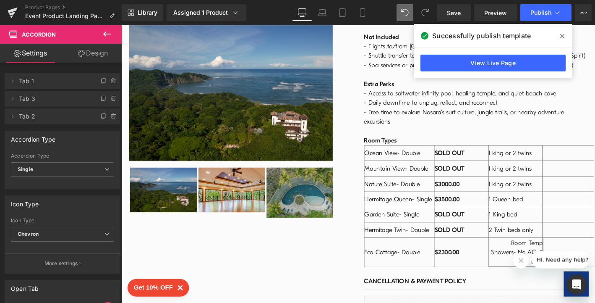
scroll to position [1303, 0]
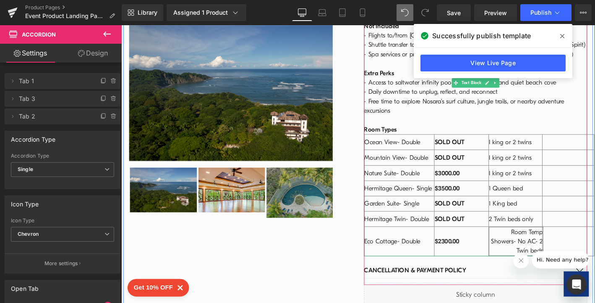
click at [587, 241] on td at bounding box center [600, 256] width 55 height 31
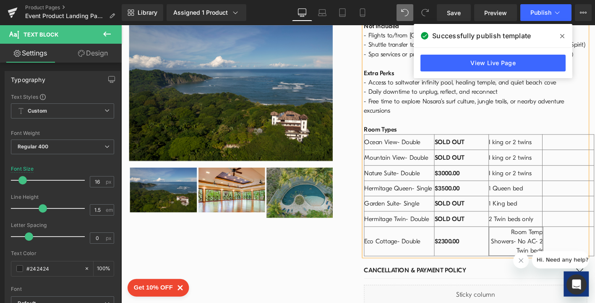
click at [563, 34] on icon at bounding box center [562, 36] width 4 height 7
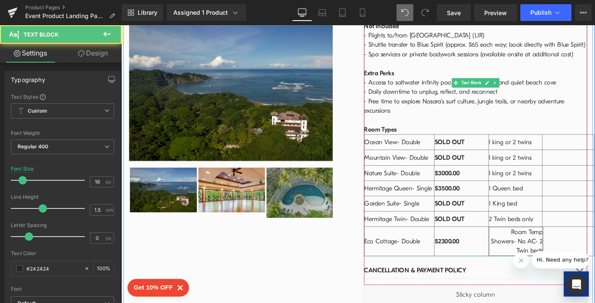
click at [578, 241] on td at bounding box center [600, 256] width 55 height 31
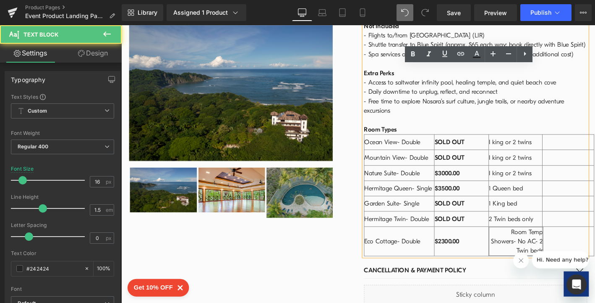
click at [591, 142] on td at bounding box center [600, 150] width 55 height 16
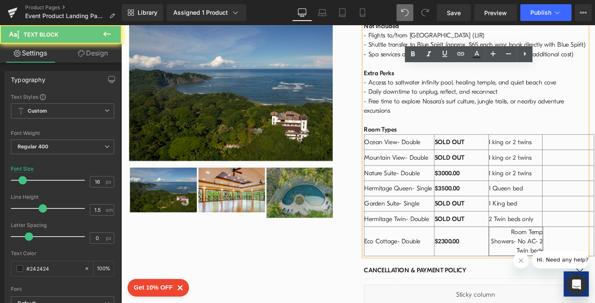
click at [577, 142] on td at bounding box center [600, 150] width 55 height 16
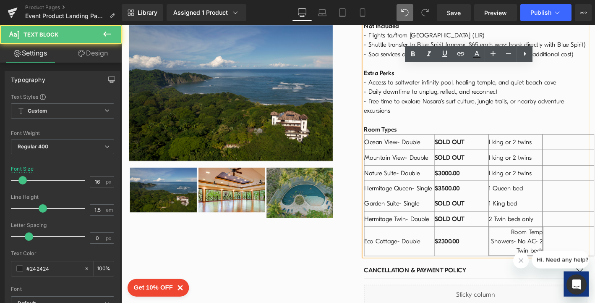
click at [593, 142] on td at bounding box center [600, 150] width 55 height 16
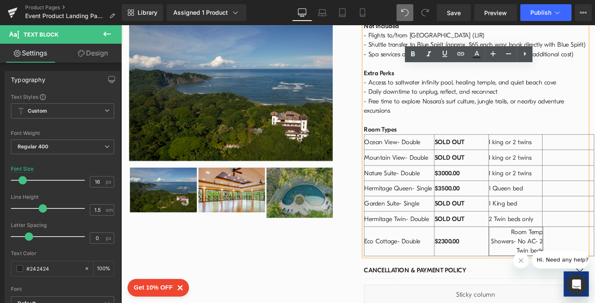
click at [595, 241] on td at bounding box center [600, 256] width 55 height 31
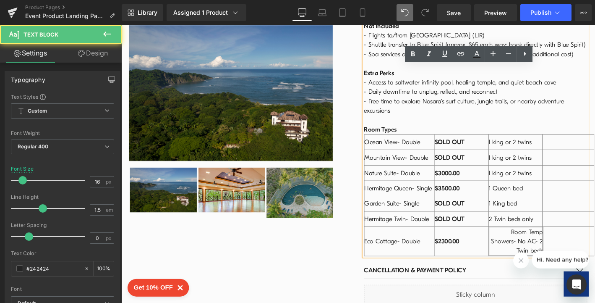
click at [595, 241] on td at bounding box center [600, 256] width 55 height 31
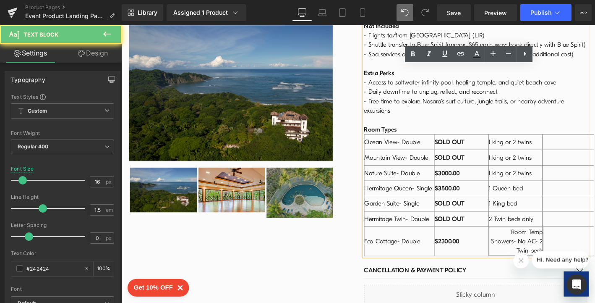
click at [595, 241] on td at bounding box center [600, 256] width 55 height 31
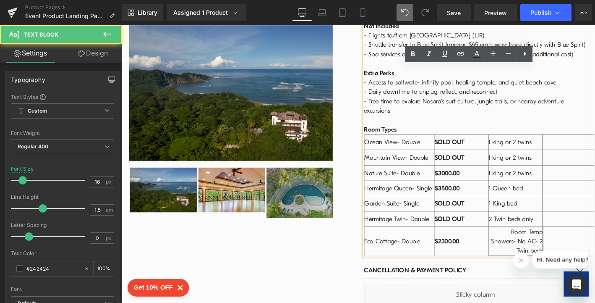
drag, startPoint x: 594, startPoint y: 201, endPoint x: 597, endPoint y: 183, distance: 18.8
click at [595, 241] on td at bounding box center [600, 256] width 55 height 31
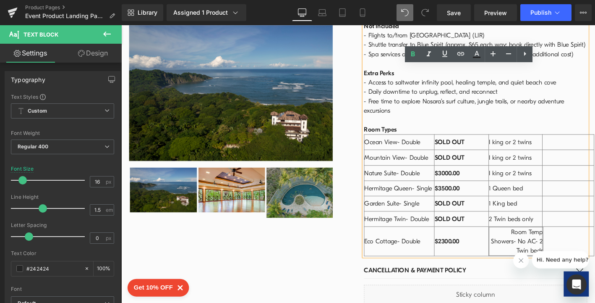
click at [595, 159] on td at bounding box center [600, 167] width 55 height 16
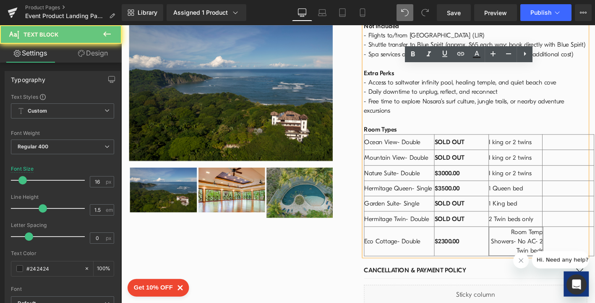
click at [595, 159] on td at bounding box center [600, 167] width 55 height 16
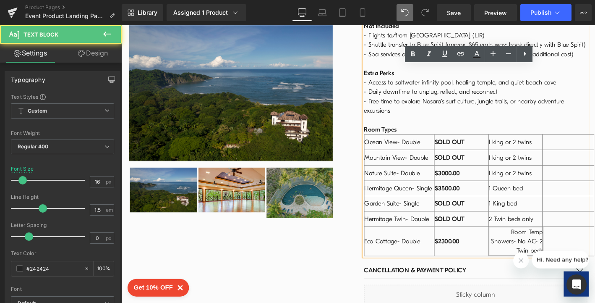
click at [573, 241] on td at bounding box center [600, 256] width 55 height 31
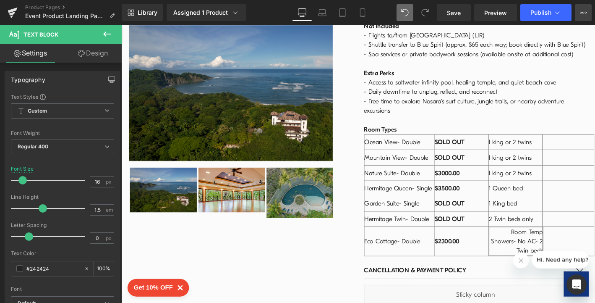
click at [582, 17] on button "View Live Page View with current Template Save Template to Library Schedule Pub…" at bounding box center [583, 12] width 17 height 17
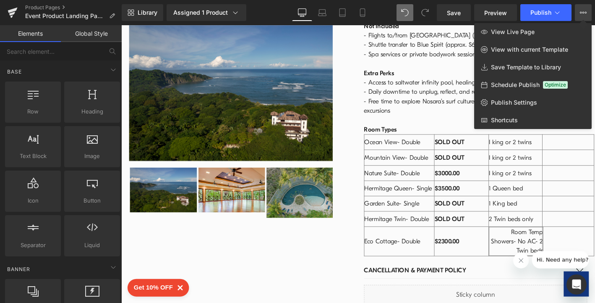
click at [555, 196] on div at bounding box center [358, 163] width 474 height 277
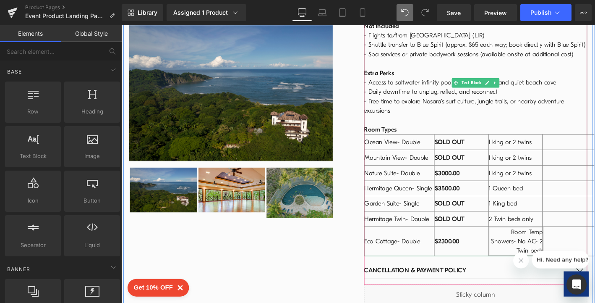
click at [573, 241] on td at bounding box center [600, 256] width 55 height 31
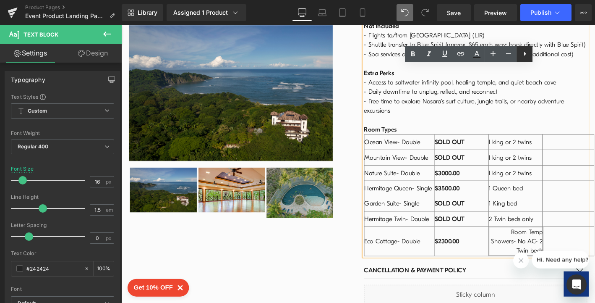
click at [524, 56] on icon at bounding box center [525, 54] width 10 height 10
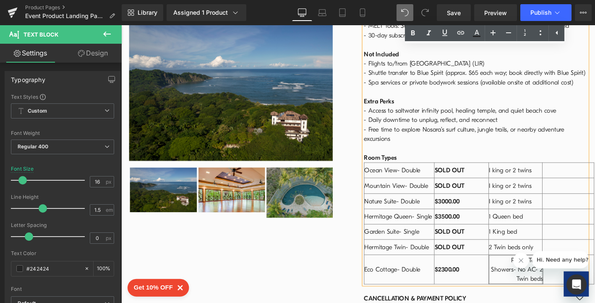
scroll to position [1235, 0]
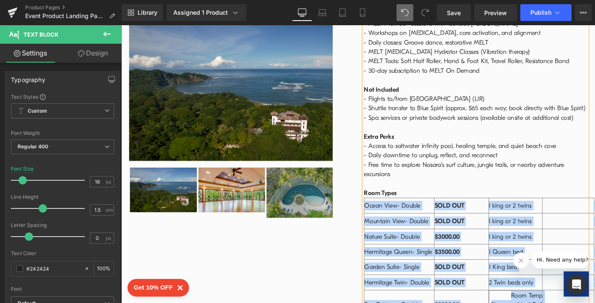
drag, startPoint x: 617, startPoint y: 266, endPoint x: 373, endPoint y: 152, distance: 269.3
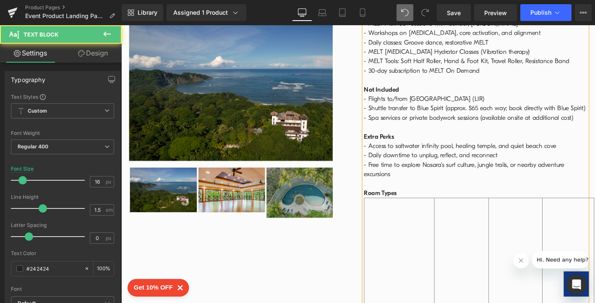
click at [402, 210] on td at bounding box center [419, 271] width 75 height 123
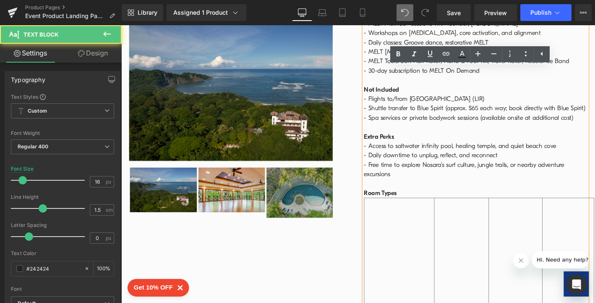
click at [595, 260] on td at bounding box center [600, 271] width 55 height 123
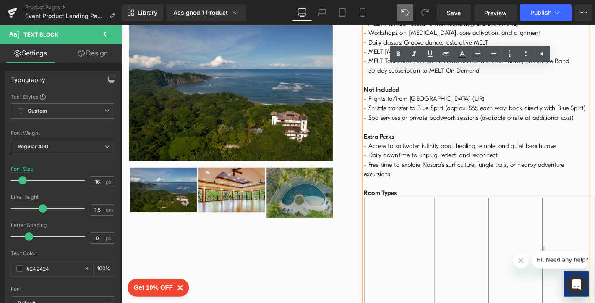
drag, startPoint x: 622, startPoint y: 259, endPoint x: 432, endPoint y: 174, distance: 208.0
click at [432, 210] on tr at bounding box center [505, 271] width 246 height 123
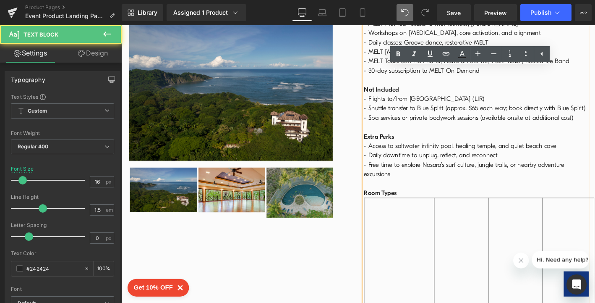
drag, startPoint x: 419, startPoint y: 138, endPoint x: 376, endPoint y: 142, distance: 43.4
click at [382, 142] on div "Dates & Times Arrive [DATE][DATE], with check-in beginning at 4 PM. The retreat…" at bounding box center [501, 50] width 239 height 567
drag, startPoint x: 420, startPoint y: 144, endPoint x: 377, endPoint y: 143, distance: 42.8
click at [382, 143] on div "Dates & Times Arrive [DATE][DATE], with check-in beginning at 4 PM. The retreat…" at bounding box center [501, 50] width 239 height 567
drag, startPoint x: 413, startPoint y: 143, endPoint x: 379, endPoint y: 142, distance: 34.0
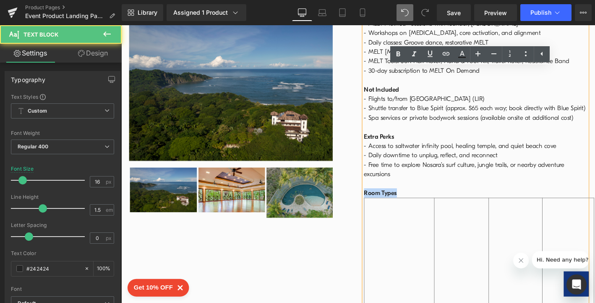
click at [382, 142] on div "Dates & Times Arrive [DATE][DATE], with check-in beginning at 4 PM. The retreat…" at bounding box center [501, 50] width 239 height 567
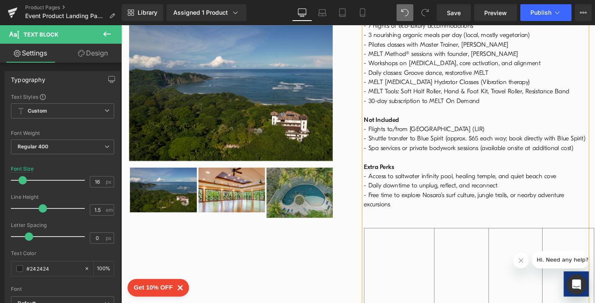
scroll to position [1203, 3]
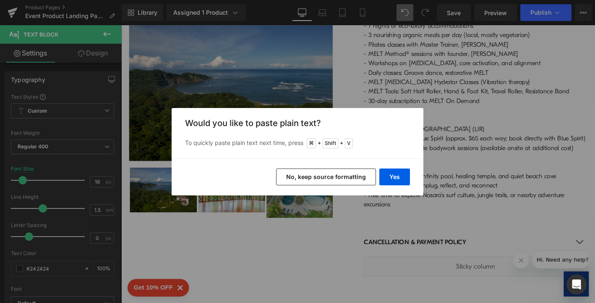
click at [317, 179] on button "No, keep source formatting" at bounding box center [326, 176] width 100 height 17
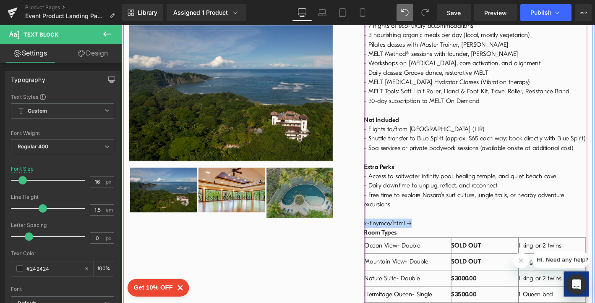
drag, startPoint x: 431, startPoint y: 175, endPoint x: 376, endPoint y: 173, distance: 54.6
click at [382, 173] on div "EVENT Details Text Block Core Awakening: Pilates, [MEDICAL_DATA] & MELT Method …" at bounding box center [501, 105] width 239 height 729
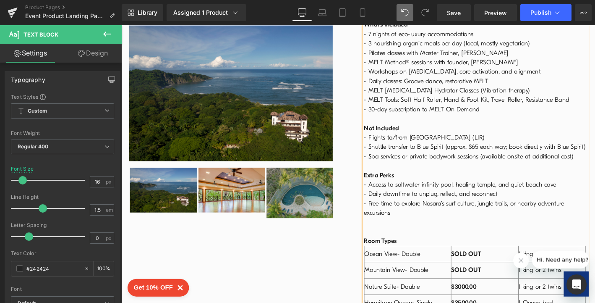
scroll to position [1182, 3]
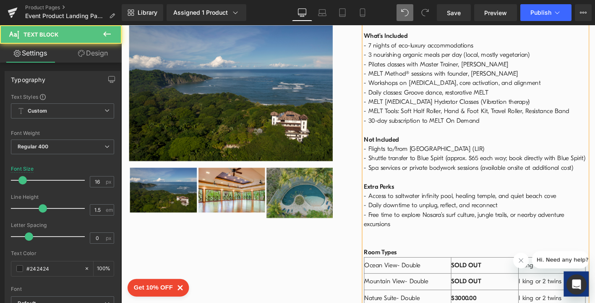
click at [382, 194] on div "Dates & Times Arrive [DATE][DATE], with check-in beginning at 4 PM. The retreat…" at bounding box center [501, 140] width 239 height 641
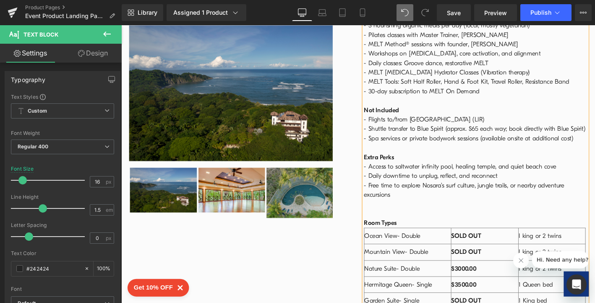
scroll to position [1208, 3]
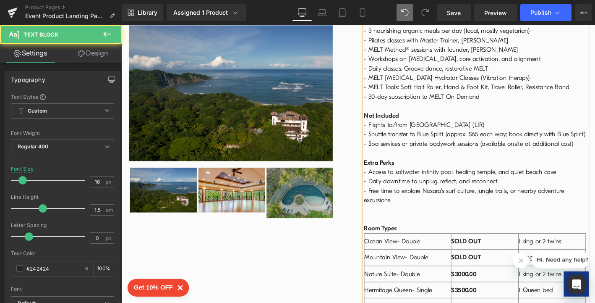
click at [397, 166] on div "Dates & Times Arrive [DATE][DATE], with check-in beginning at 4 PM. The retreat…" at bounding box center [501, 114] width 239 height 641
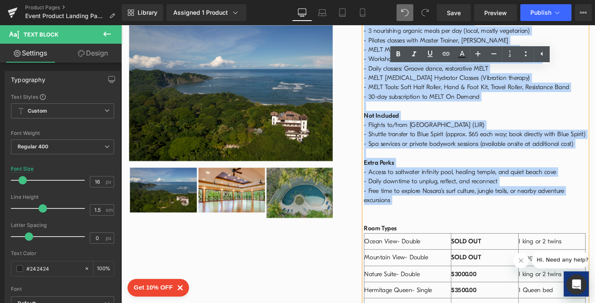
drag, startPoint x: 387, startPoint y: 171, endPoint x: 375, endPoint y: 164, distance: 13.7
click at [382, 164] on div "Dates & Times Arrive [DATE][DATE], with check-in beginning at 4 PM. The retreat…" at bounding box center [501, 114] width 239 height 641
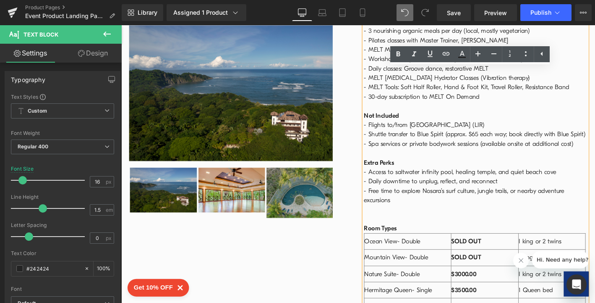
click at [382, 164] on div "Dates & Times Arrive [DATE][DATE], with check-in beginning at 4 PM. The retreat…" at bounding box center [501, 114] width 239 height 641
drag, startPoint x: 384, startPoint y: 170, endPoint x: 378, endPoint y: 169, distance: 5.9
click at [382, 169] on div "Dates & Times Arrive [DATE][DATE], with check-in beginning at 4 PM. The retreat…" at bounding box center [501, 114] width 239 height 641
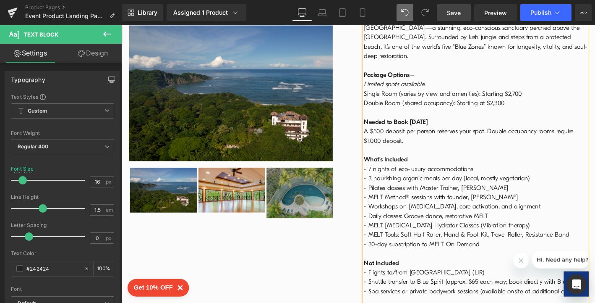
click at [458, 13] on span "Save" at bounding box center [454, 12] width 14 height 9
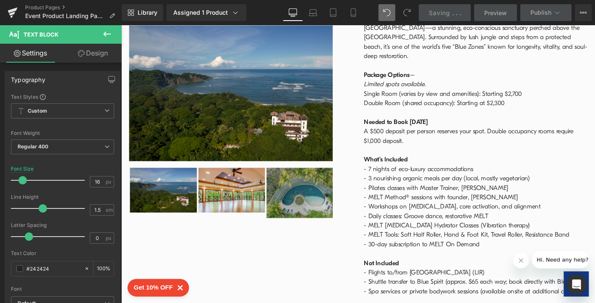
click at [424, 177] on td "Dates & Times Arrive [DATE][DATE], with check-in beginning at 4 PM. The retreat…" at bounding box center [501, 169] width 239 height 433
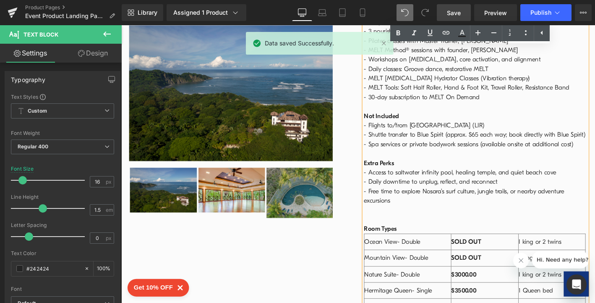
scroll to position [1340, 3]
